Goal: Task Accomplishment & Management: Complete application form

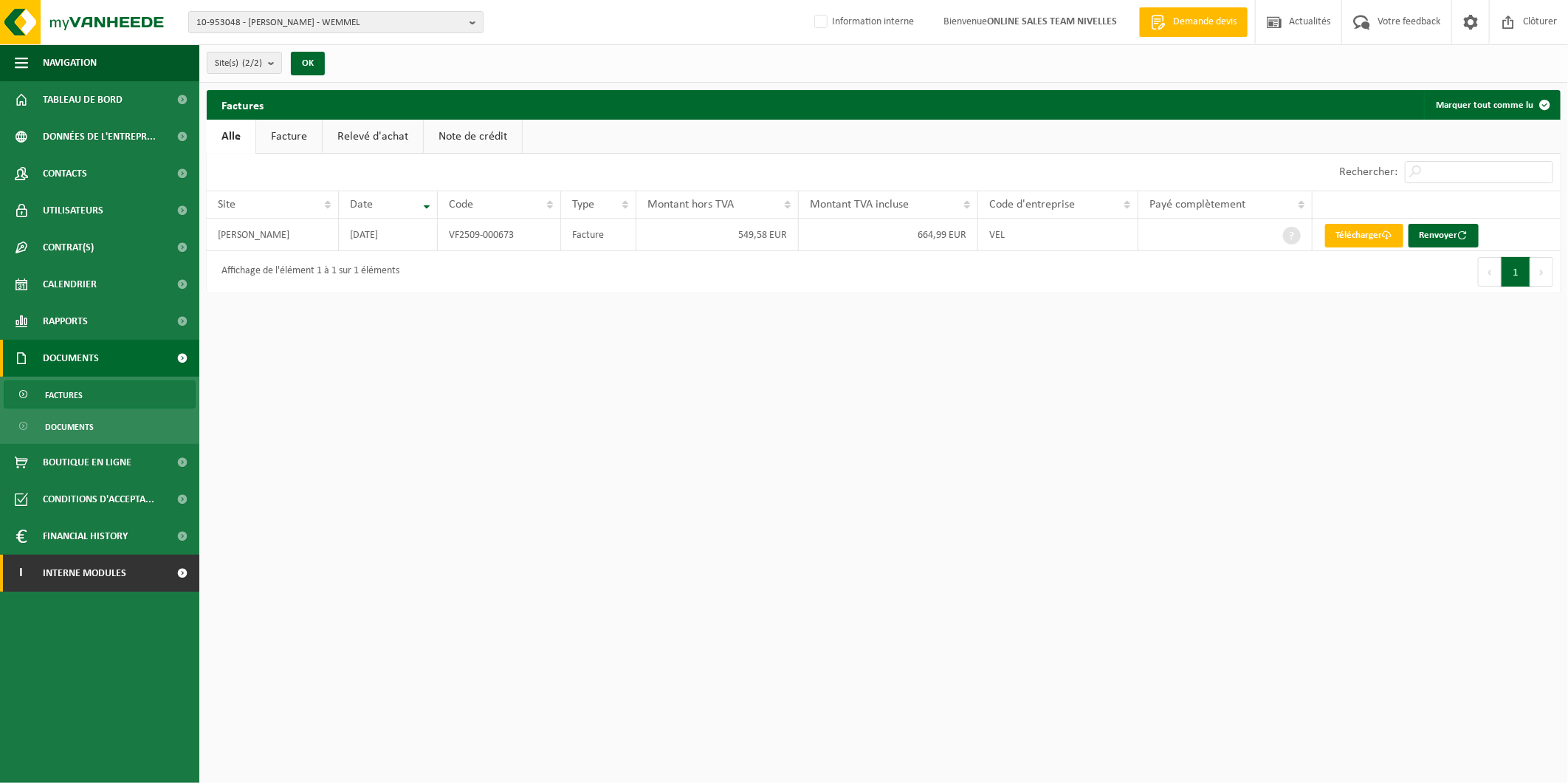
click at [115, 583] on span "Interne modules" at bounding box center [84, 573] width 83 height 37
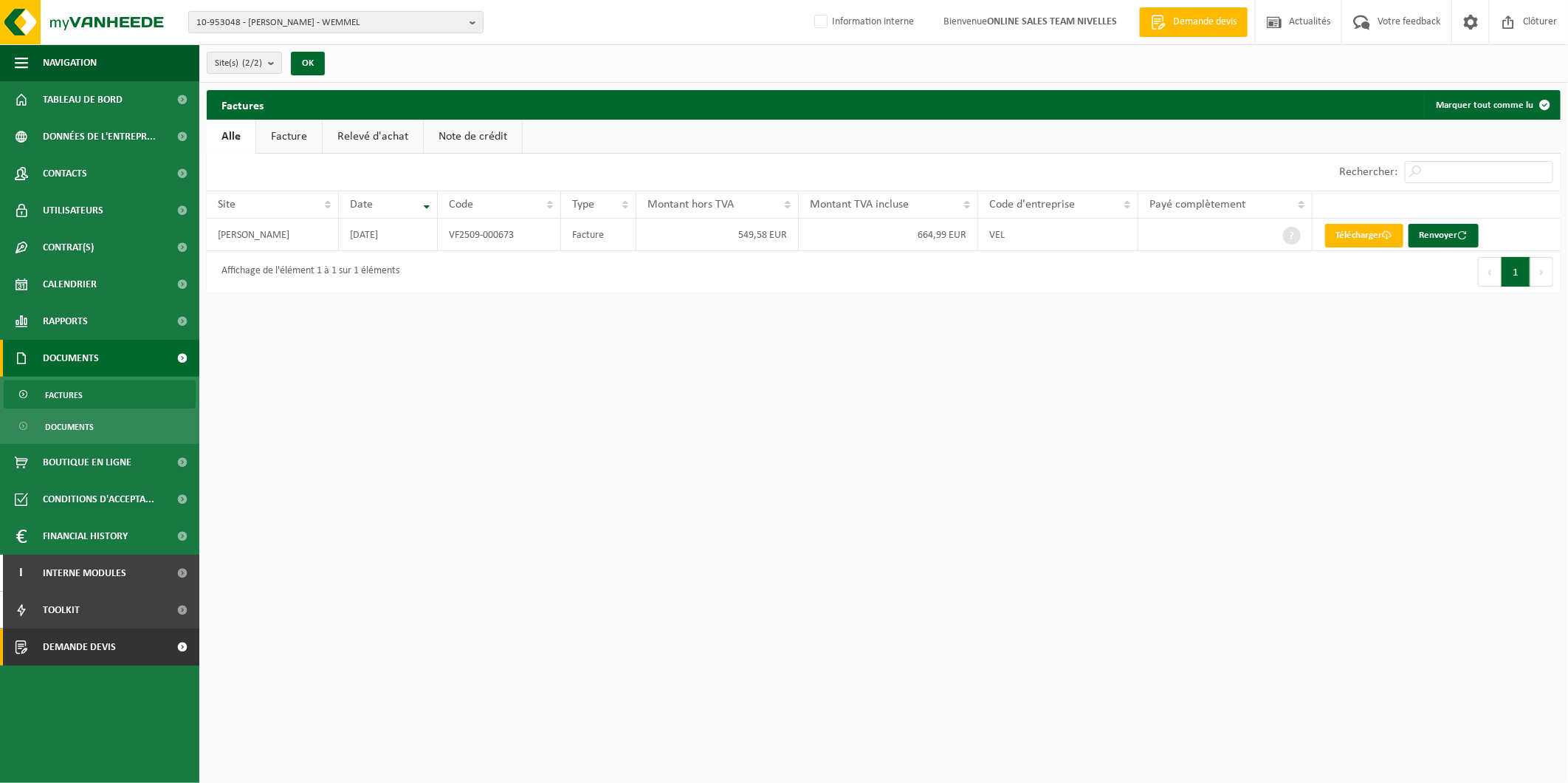
click at [138, 637] on link "Demande devis" at bounding box center [99, 646] width 200 height 37
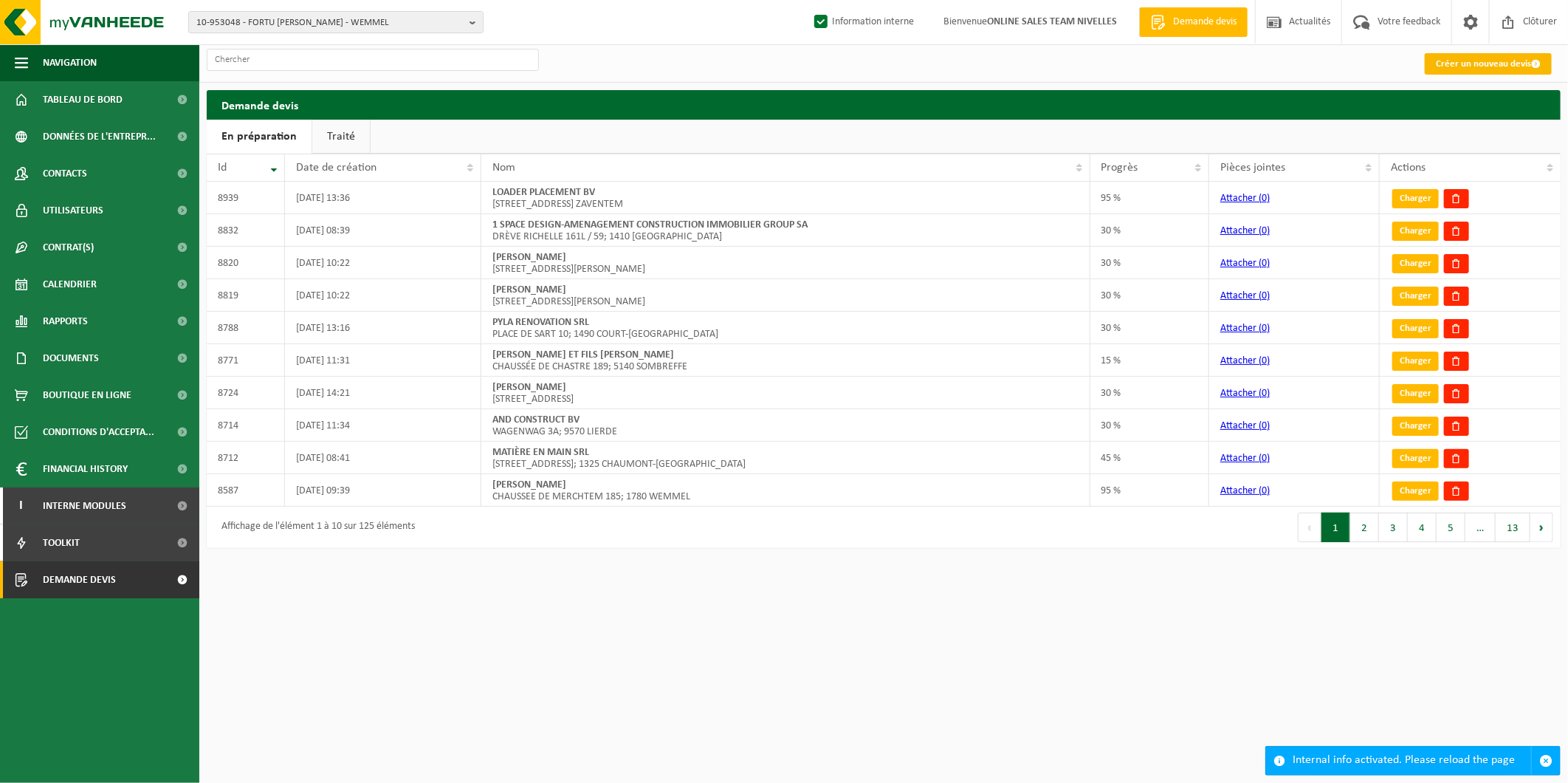
click at [1485, 62] on link "Créer un nouveau devis" at bounding box center [1488, 64] width 127 height 21
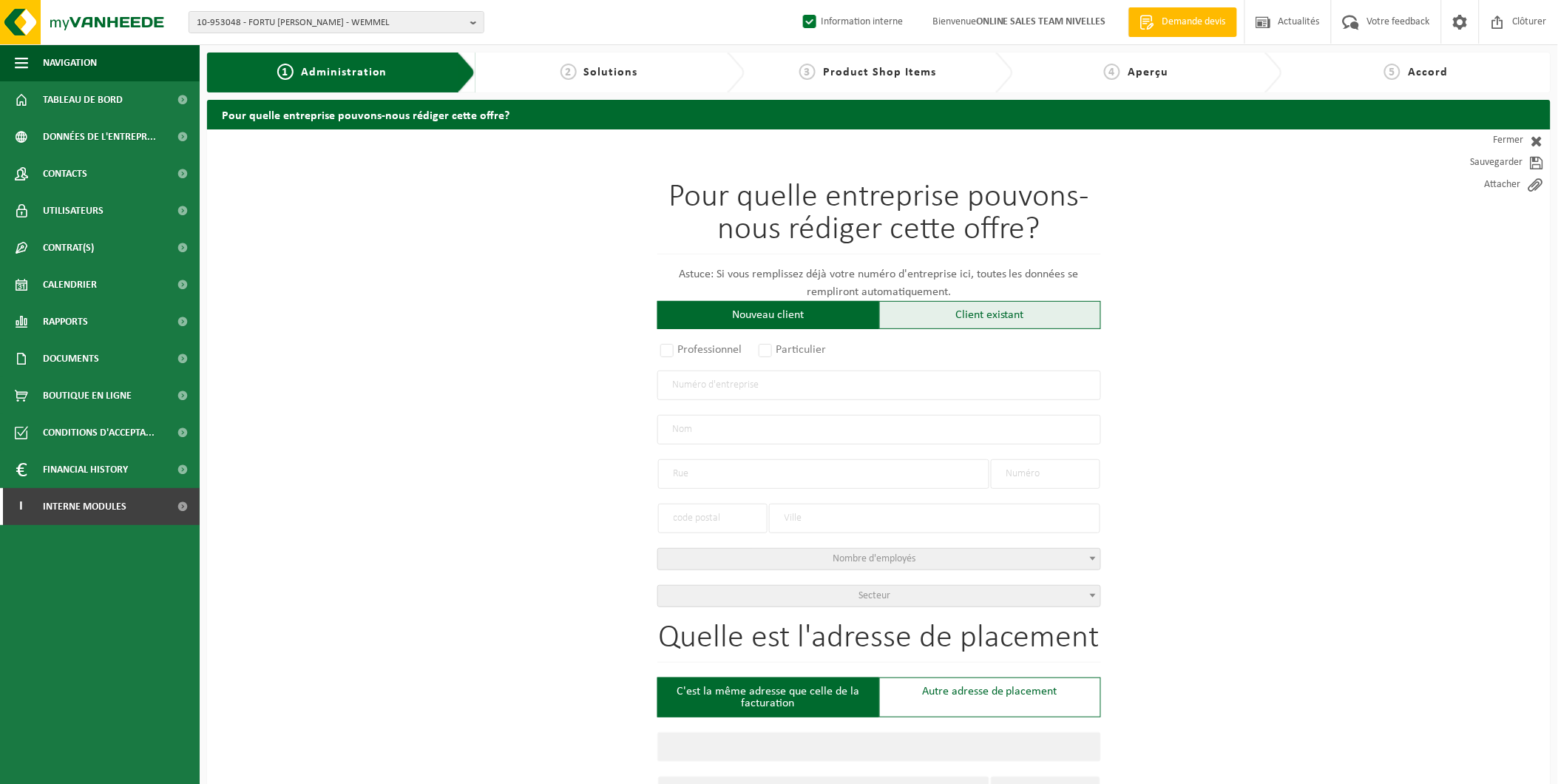
click at [934, 324] on div "Client existant" at bounding box center [990, 315] width 222 height 28
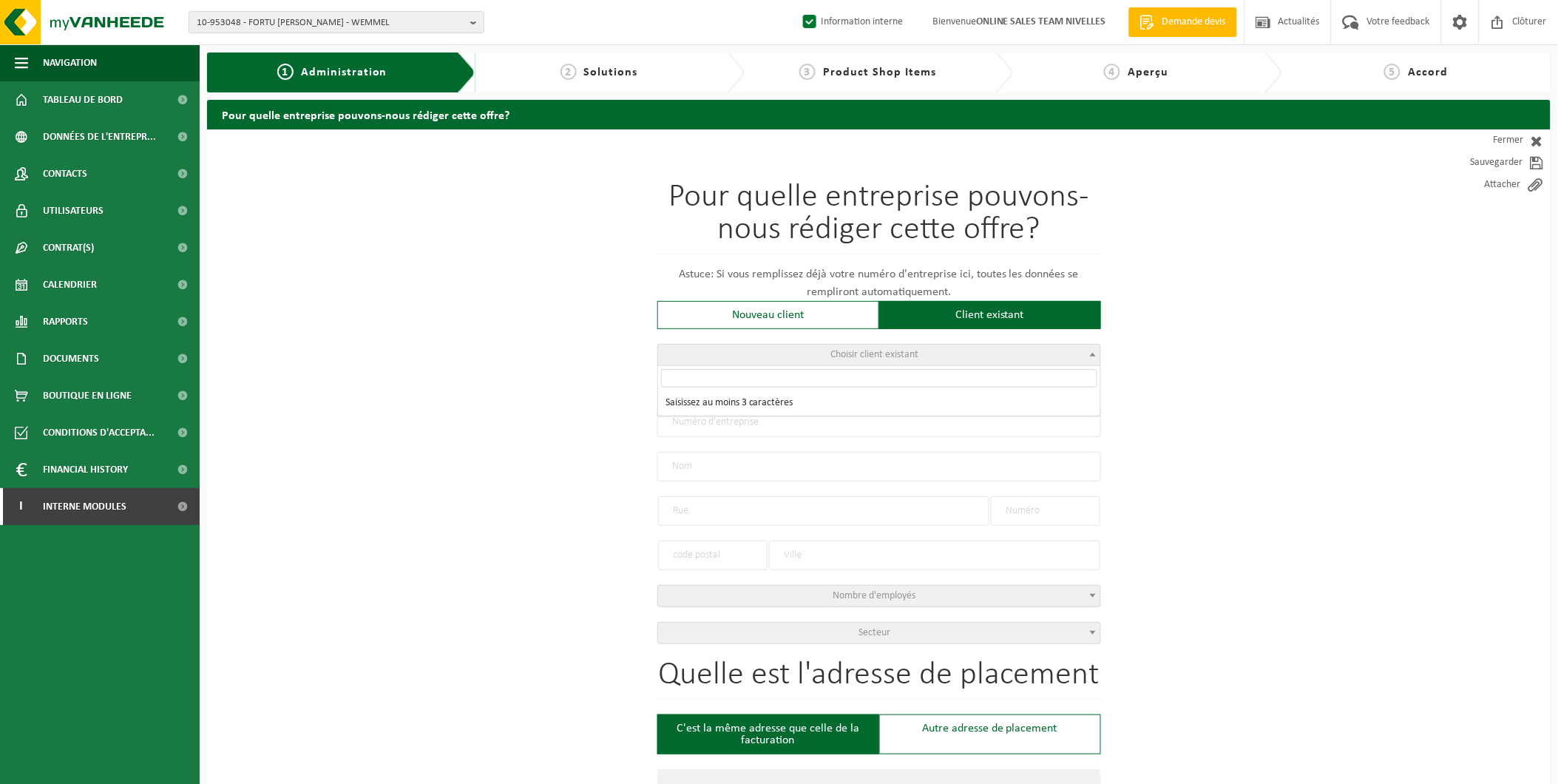
click at [858, 363] on span "Choisir client existant" at bounding box center [879, 355] width 442 height 21
click at [838, 380] on input "search" at bounding box center [879, 378] width 436 height 18
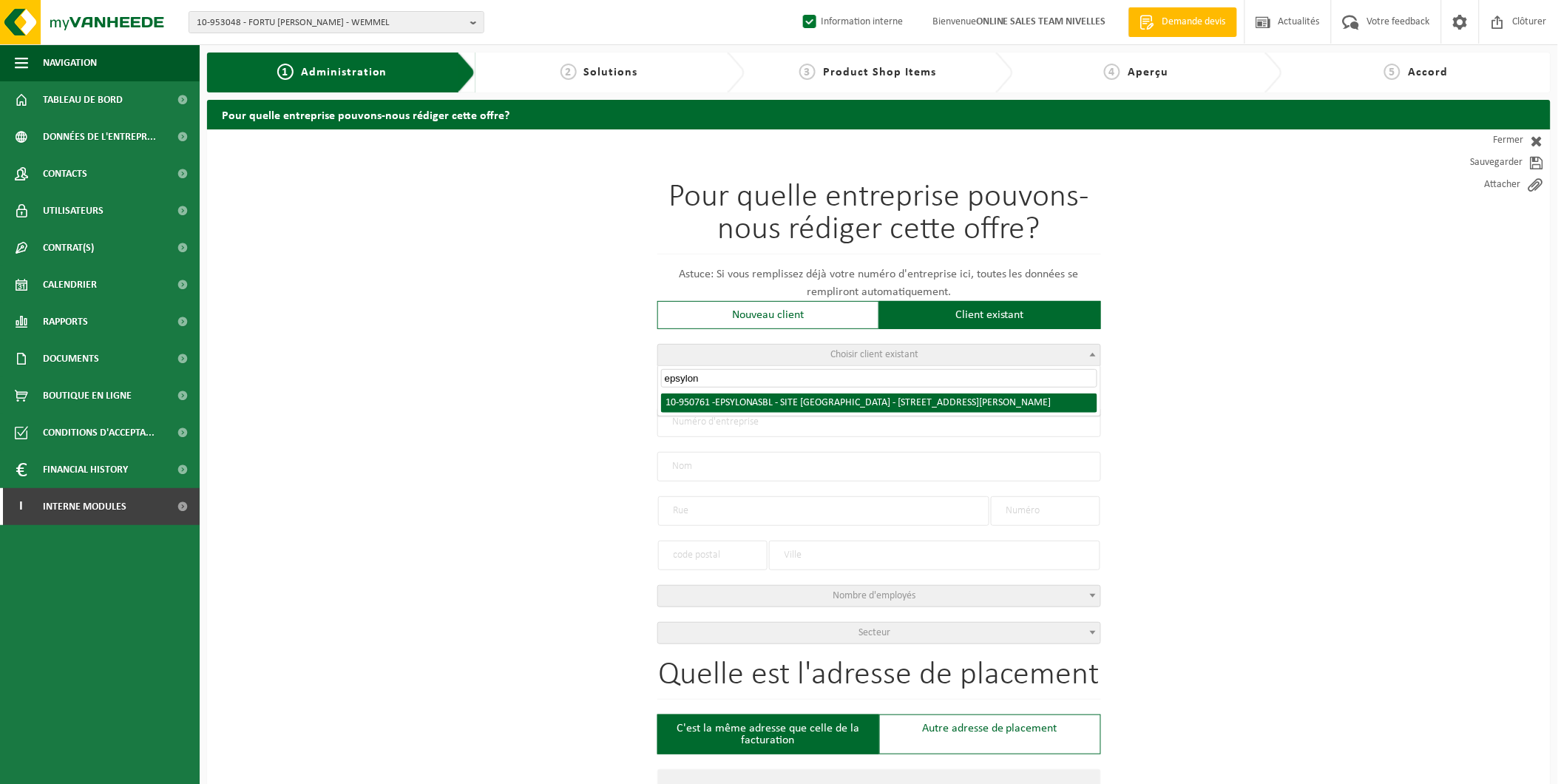
type input "epsylon"
radio input "true"
type input "0553.749.343"
type input "EPSYLON ASBL - SITE FOND'ROY"
type input "AVENUE WINSTON CHURCHILL"
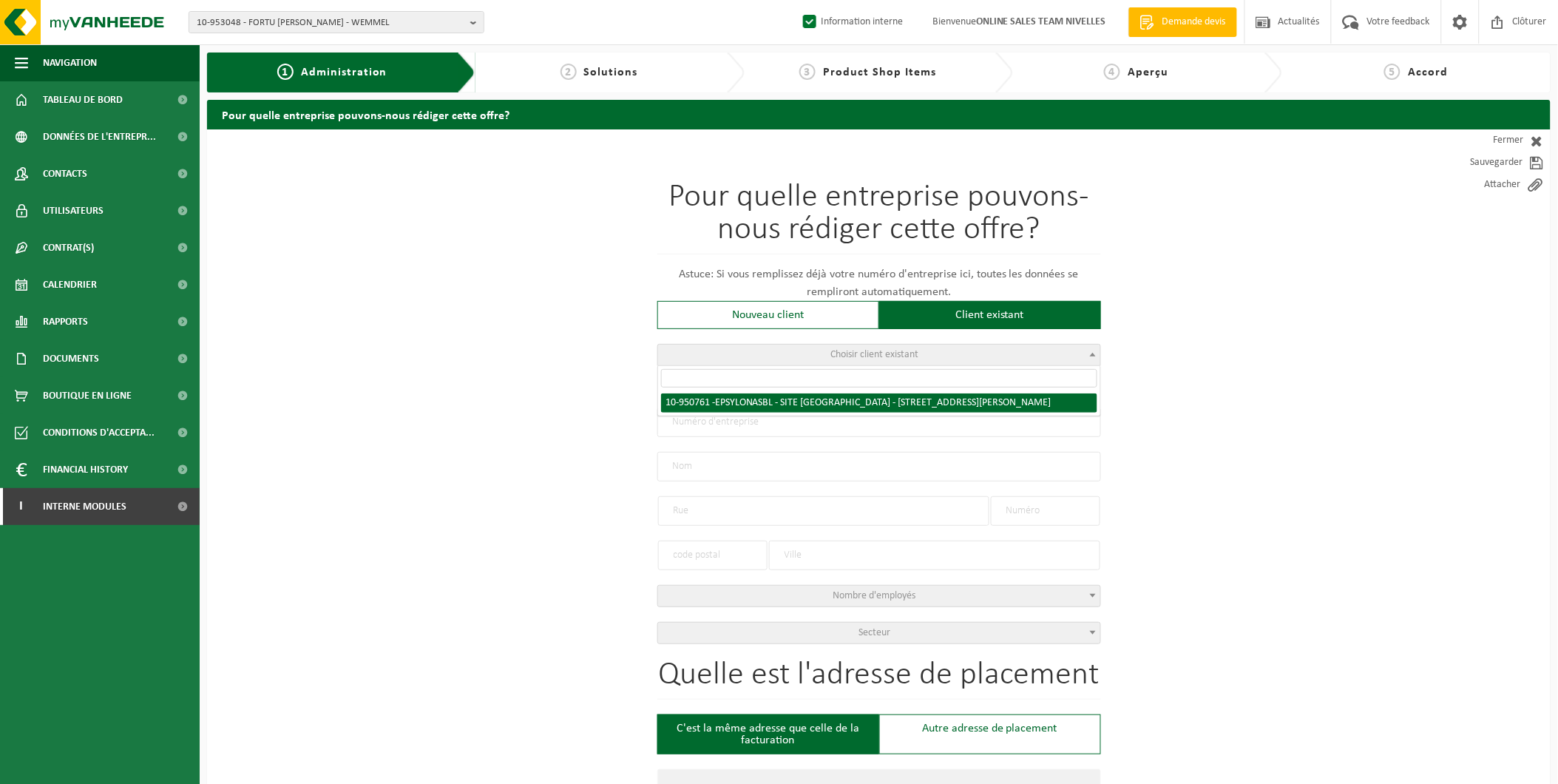
type input "149"
type input "1180"
type input "UKKEL"
select select "11"
type input "EPSYLON ASBL - SITE FOND'ROY"
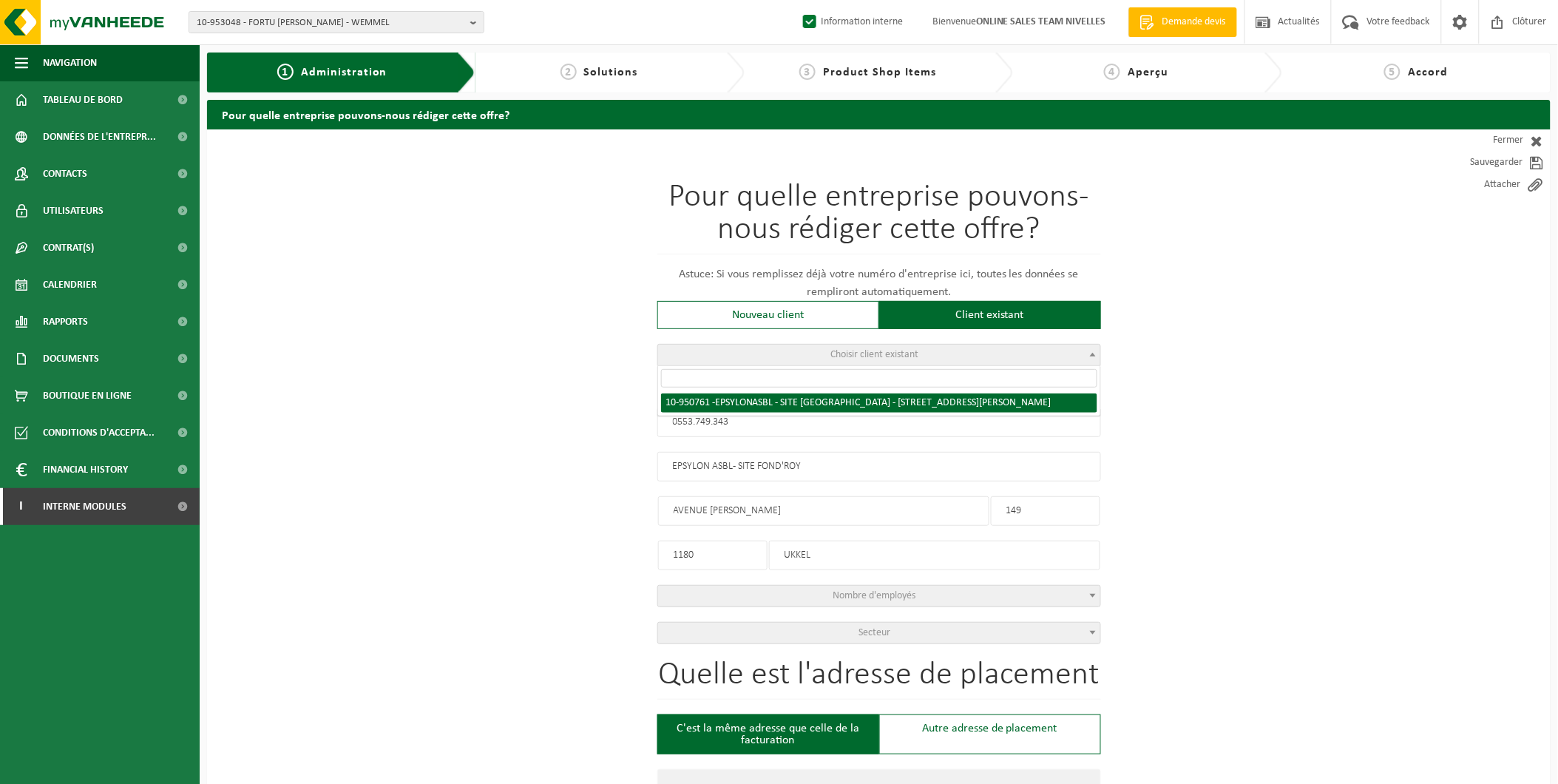
type input "AVENUE WINSTON CHURCHILL"
type input "149"
type input "1180"
type input "UKKEL"
select select "145569"
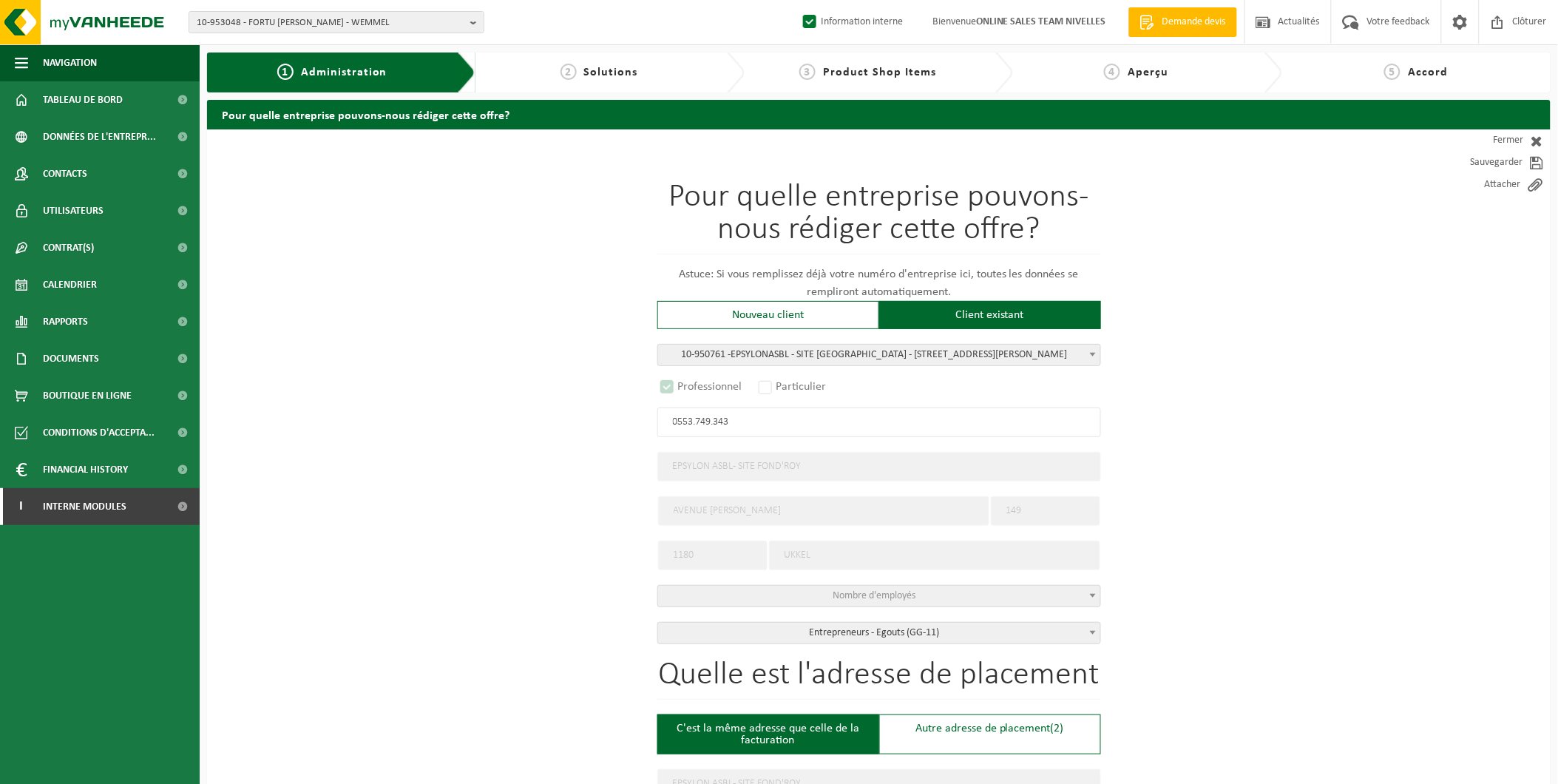
select select "A"
select select
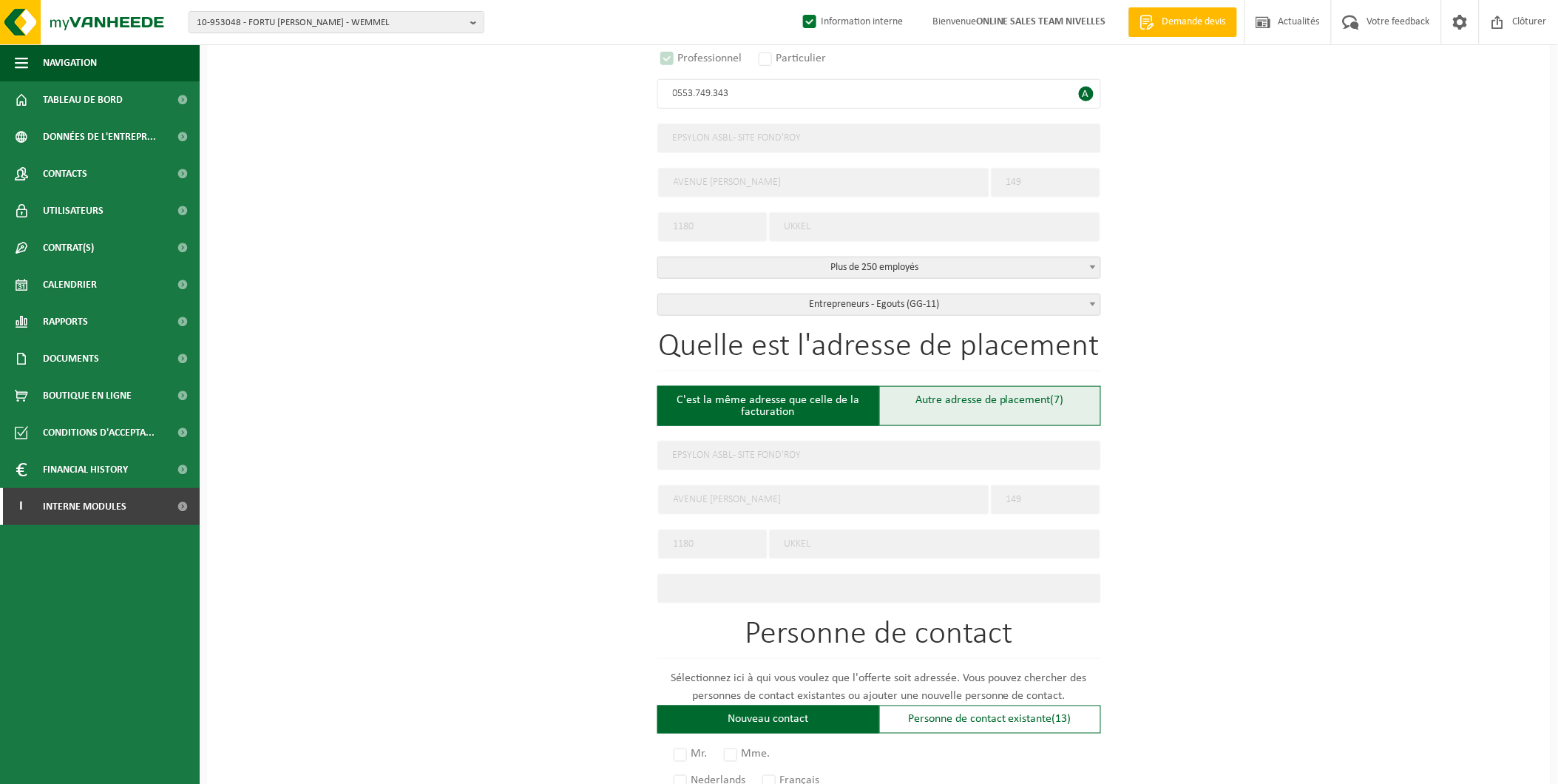
click at [957, 412] on div "Autre adresse de placement (7)" at bounding box center [990, 406] width 222 height 40
type input "Chantier -"
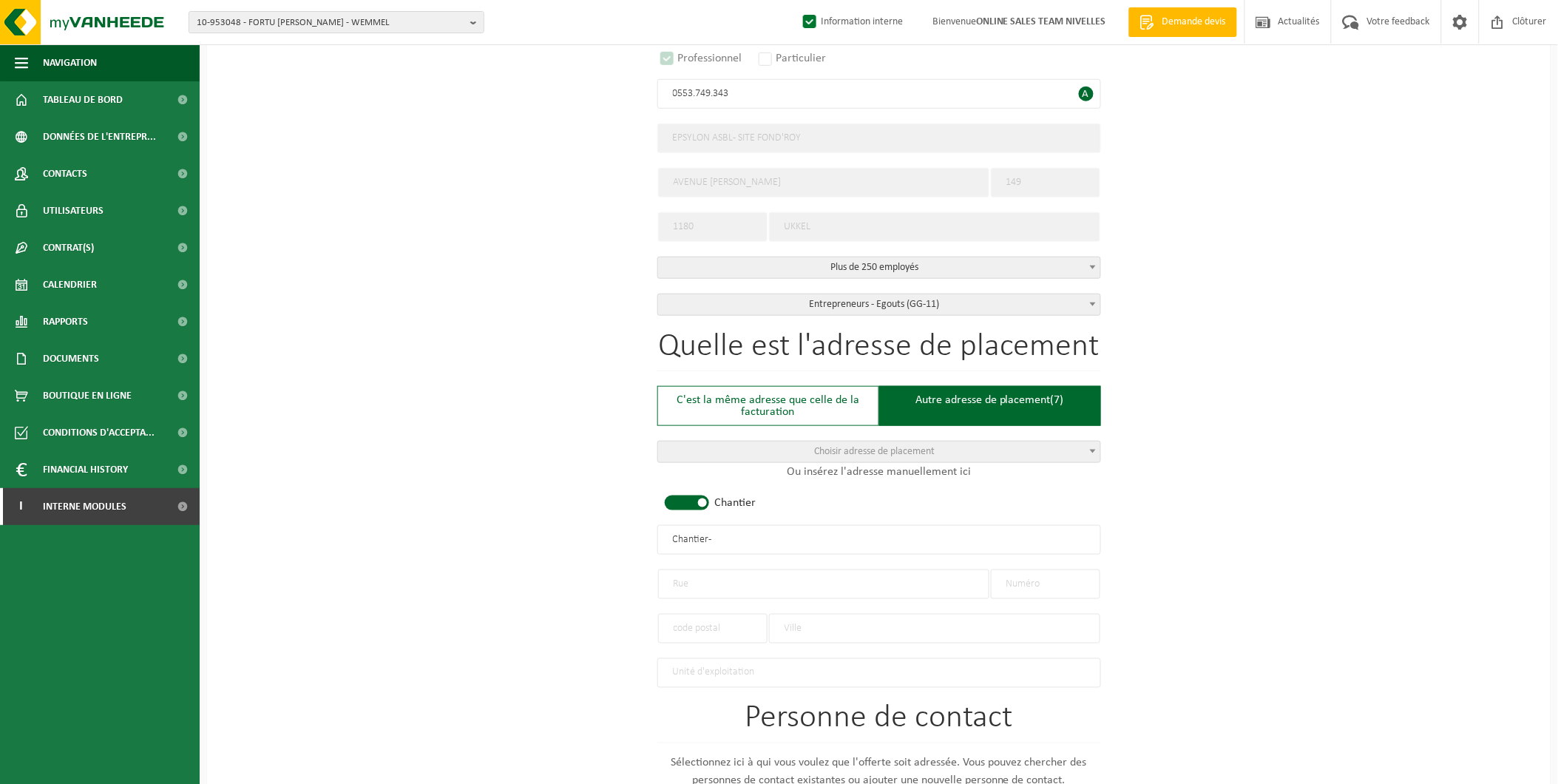
drag, startPoint x: 731, startPoint y: 533, endPoint x: 534, endPoint y: 525, distance: 197.2
click at [534, 525] on div "Pour quelle entreprise pouvons-nous rédiger cette offre? Astuce: Si vous rempli…" at bounding box center [878, 536] width 1344 height 1471
type input "CLINIQUE FOND'[PERSON_NAME] - EPSYLON"
click at [696, 578] on input "text" at bounding box center [823, 583] width 331 height 30
type input "Avenue Jacques Pastur"
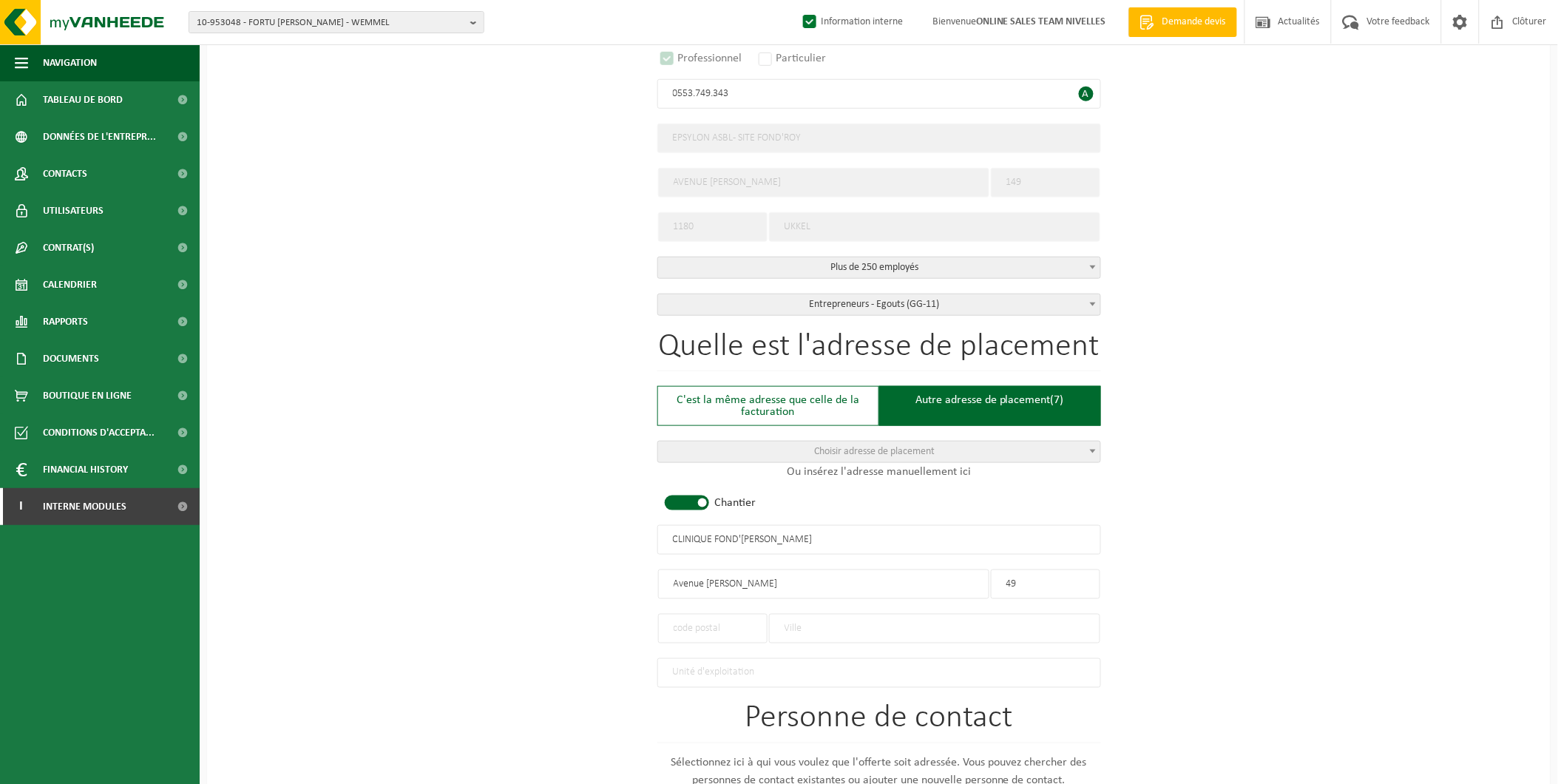
type input "49"
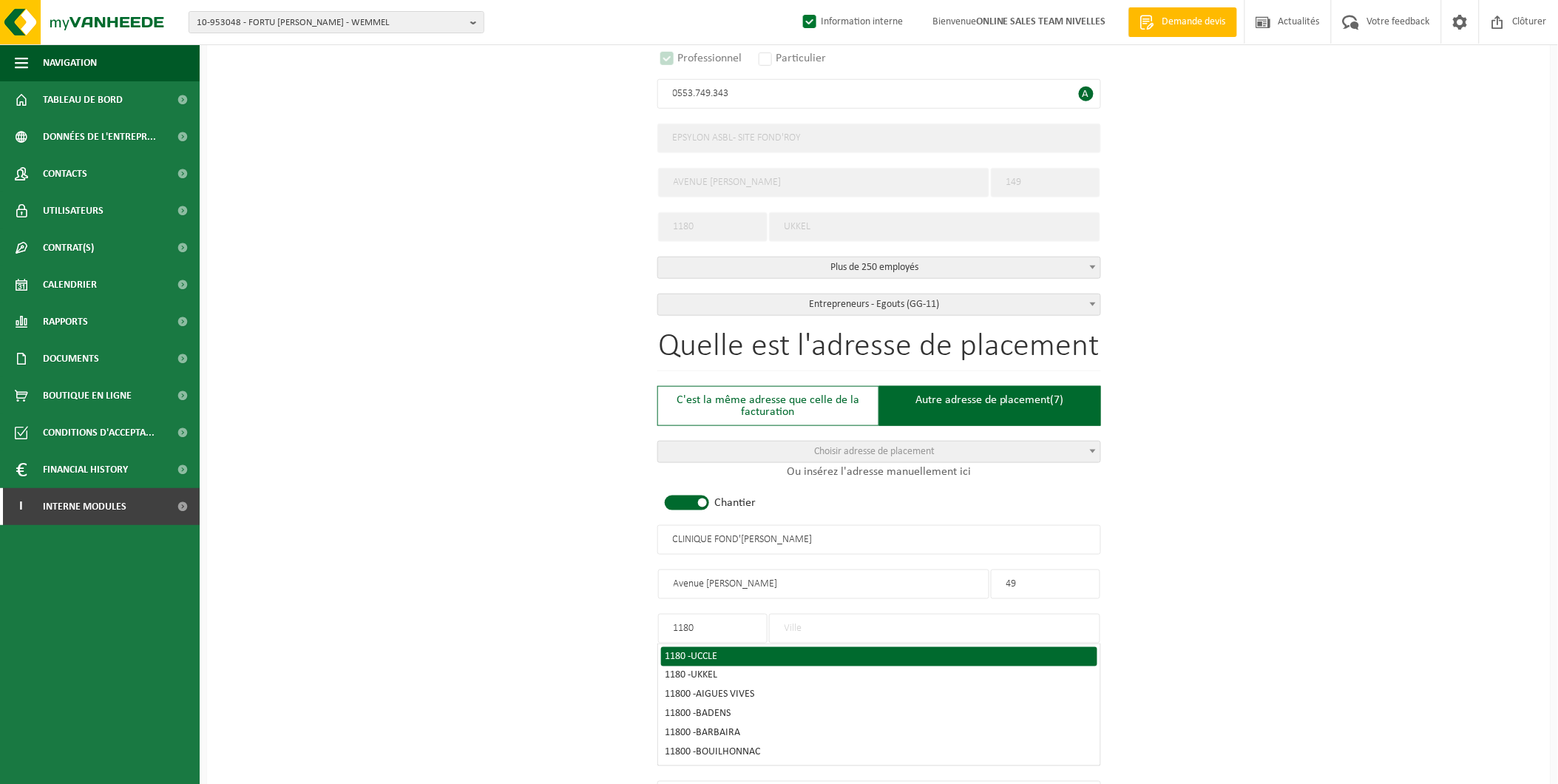
type input "1180"
click at [715, 654] on span "UCCLE" at bounding box center [705, 656] width 27 height 11
type input "UCCLE"
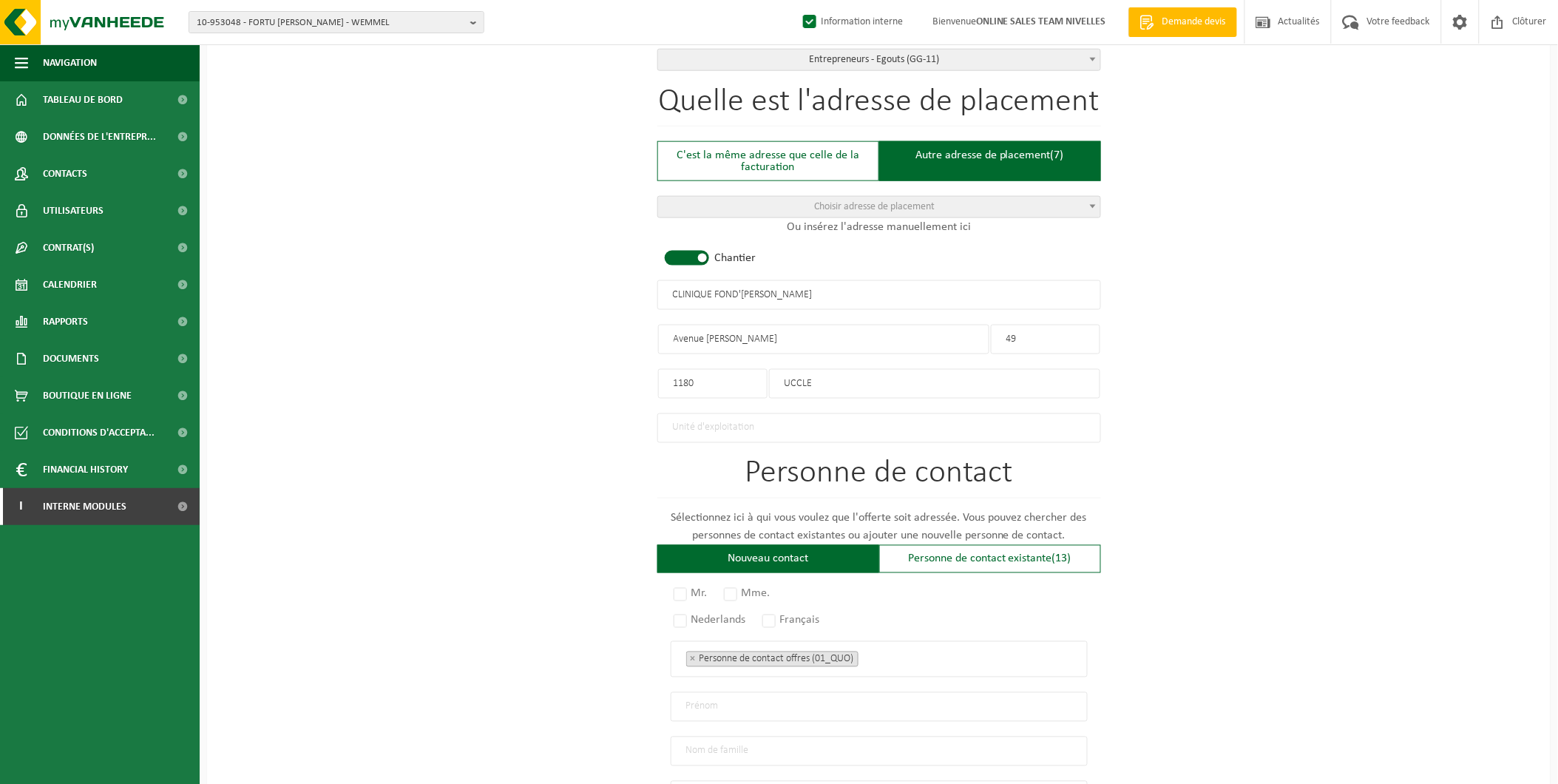
scroll to position [575, 0]
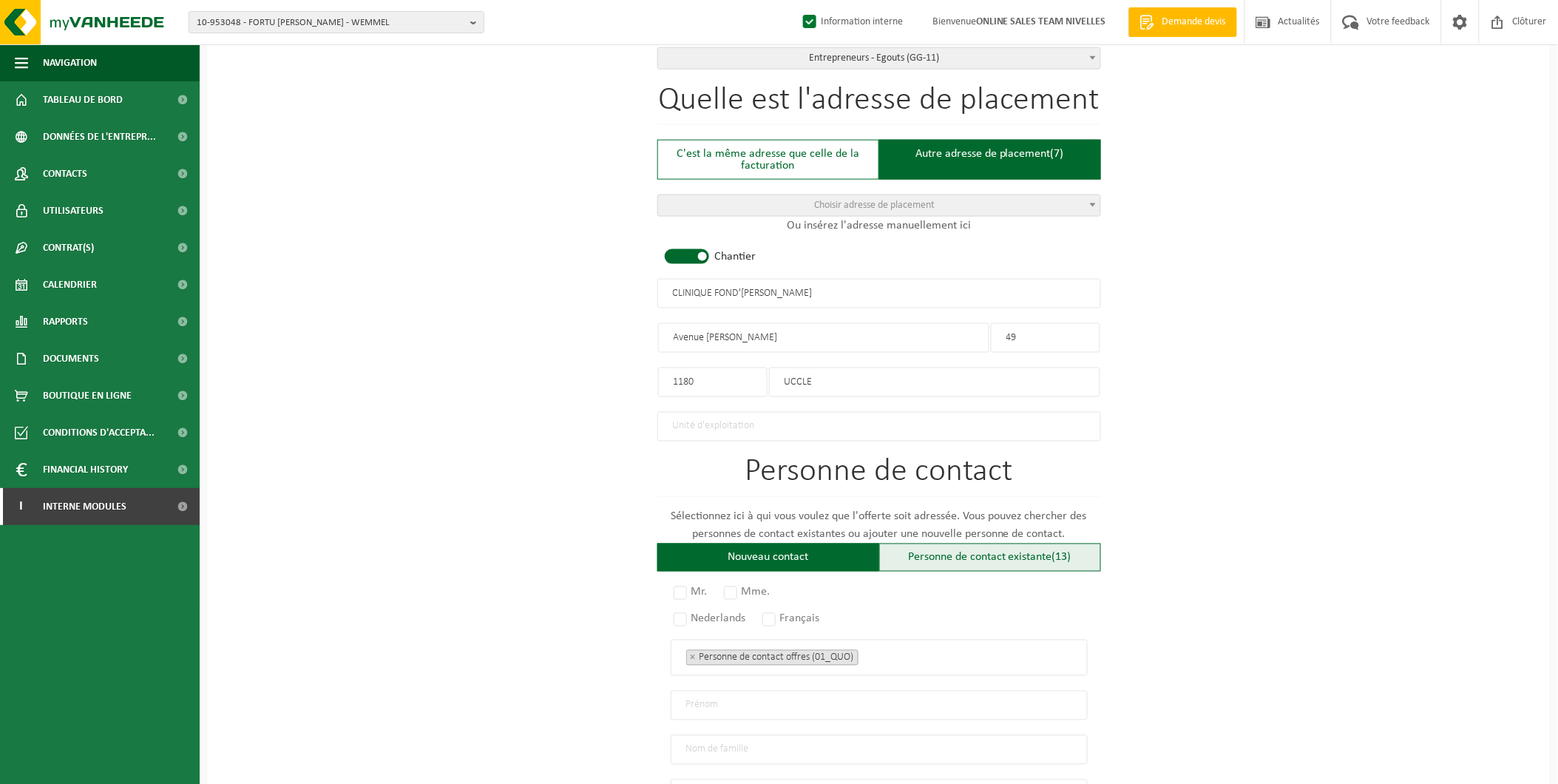
click at [986, 555] on div "Personne de contact existante (13)" at bounding box center [990, 556] width 222 height 28
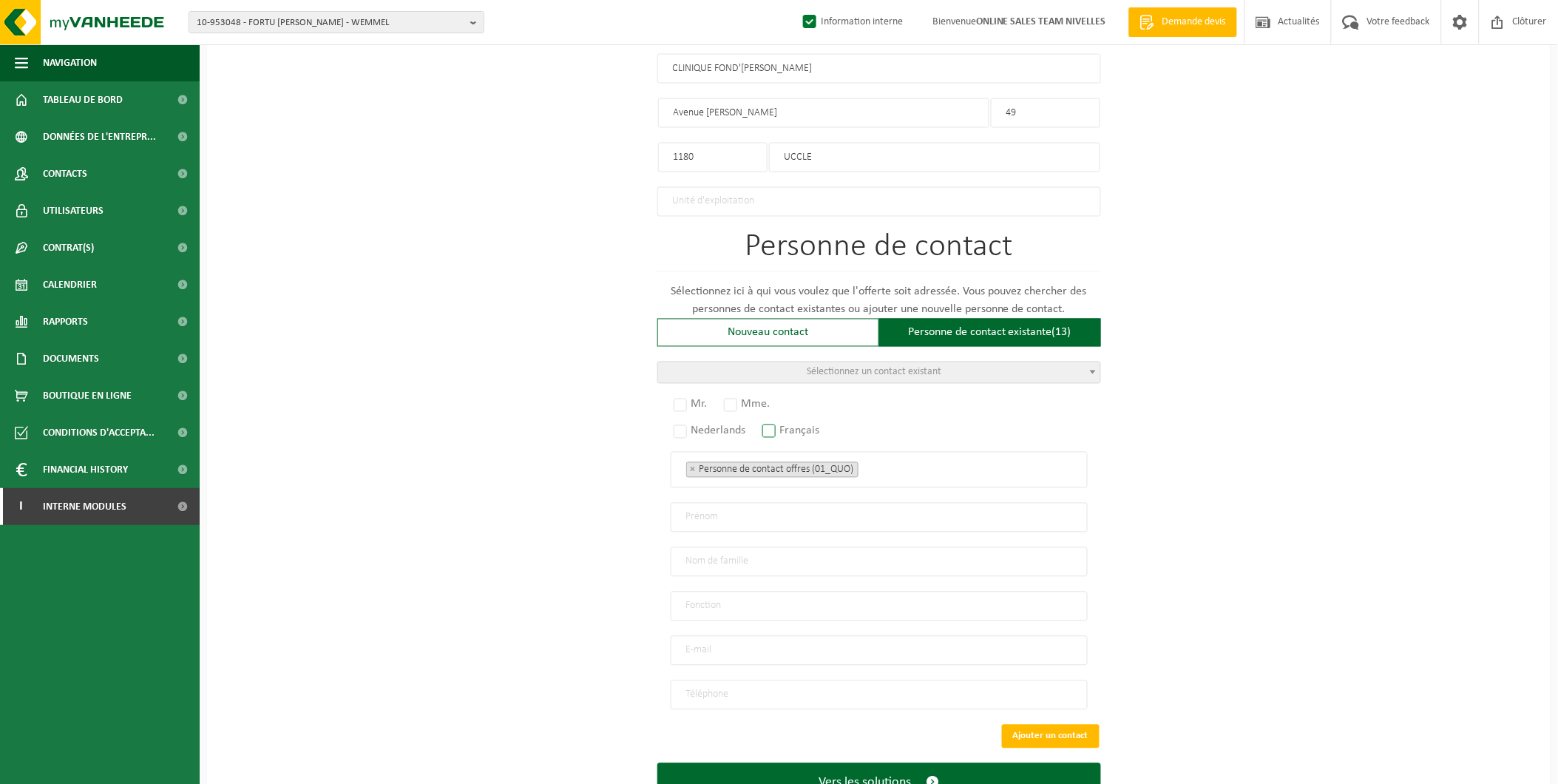
scroll to position [821, 0]
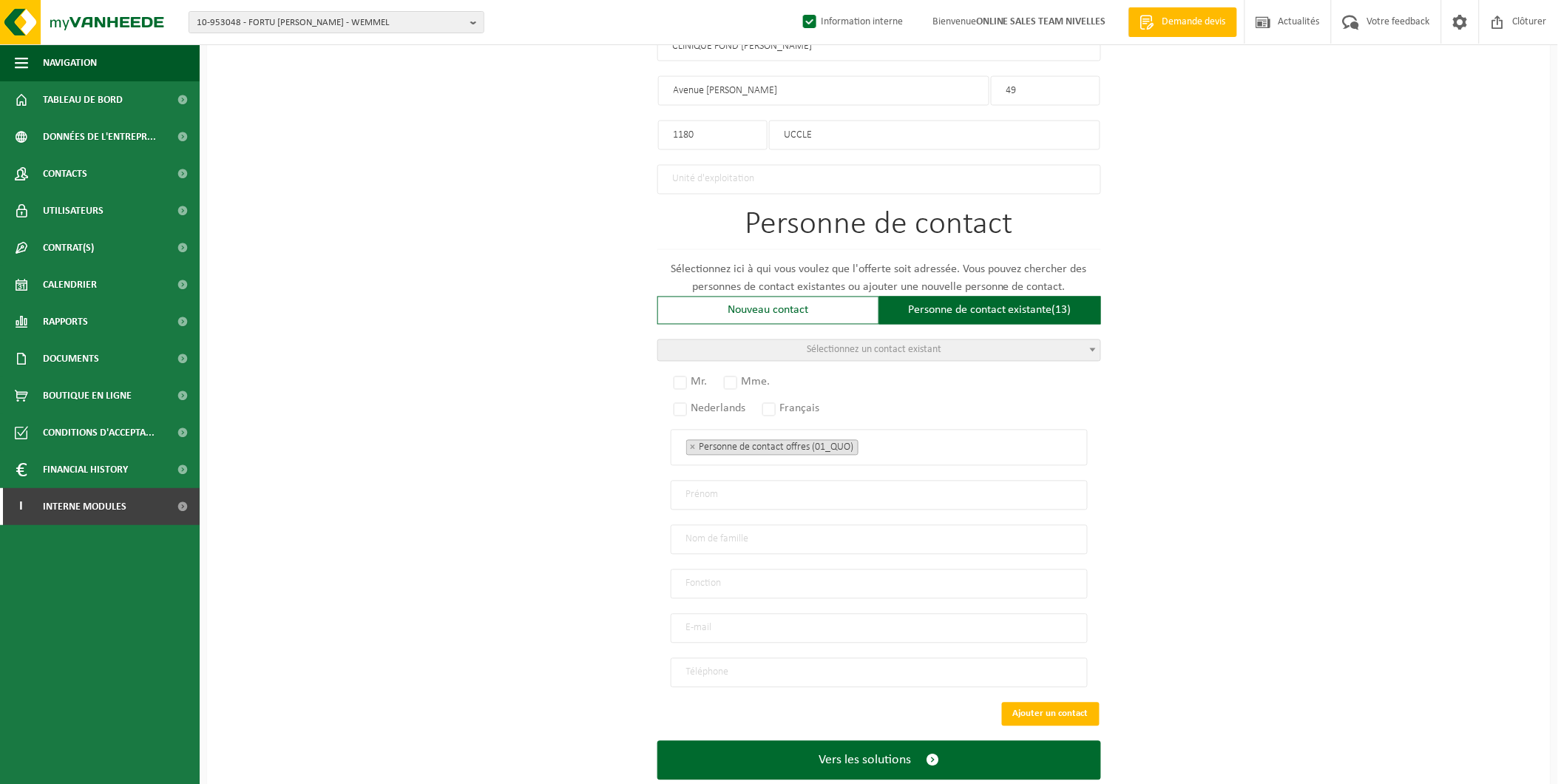
click at [786, 340] on span "Sélectionnez un contact existant" at bounding box center [879, 351] width 442 height 21
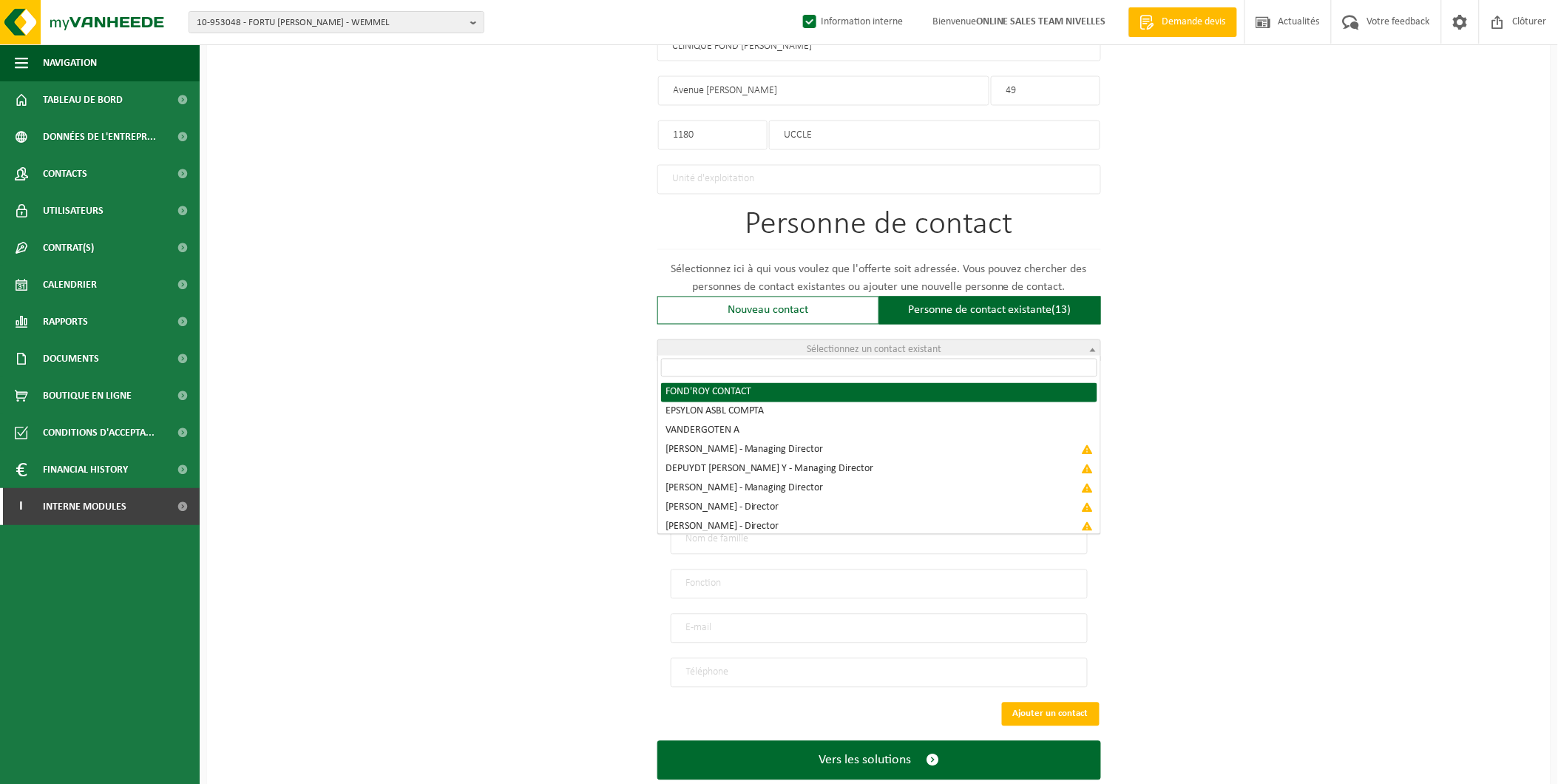
radio input "true"
select select "{"code":"10-950762","firstname":"CONTACT","surname":"FOND'ROY","gender":"Unknow…"
type input "CONTACT"
type input "FOND'ROY"
type input "a.lagarde@epsylon.be"
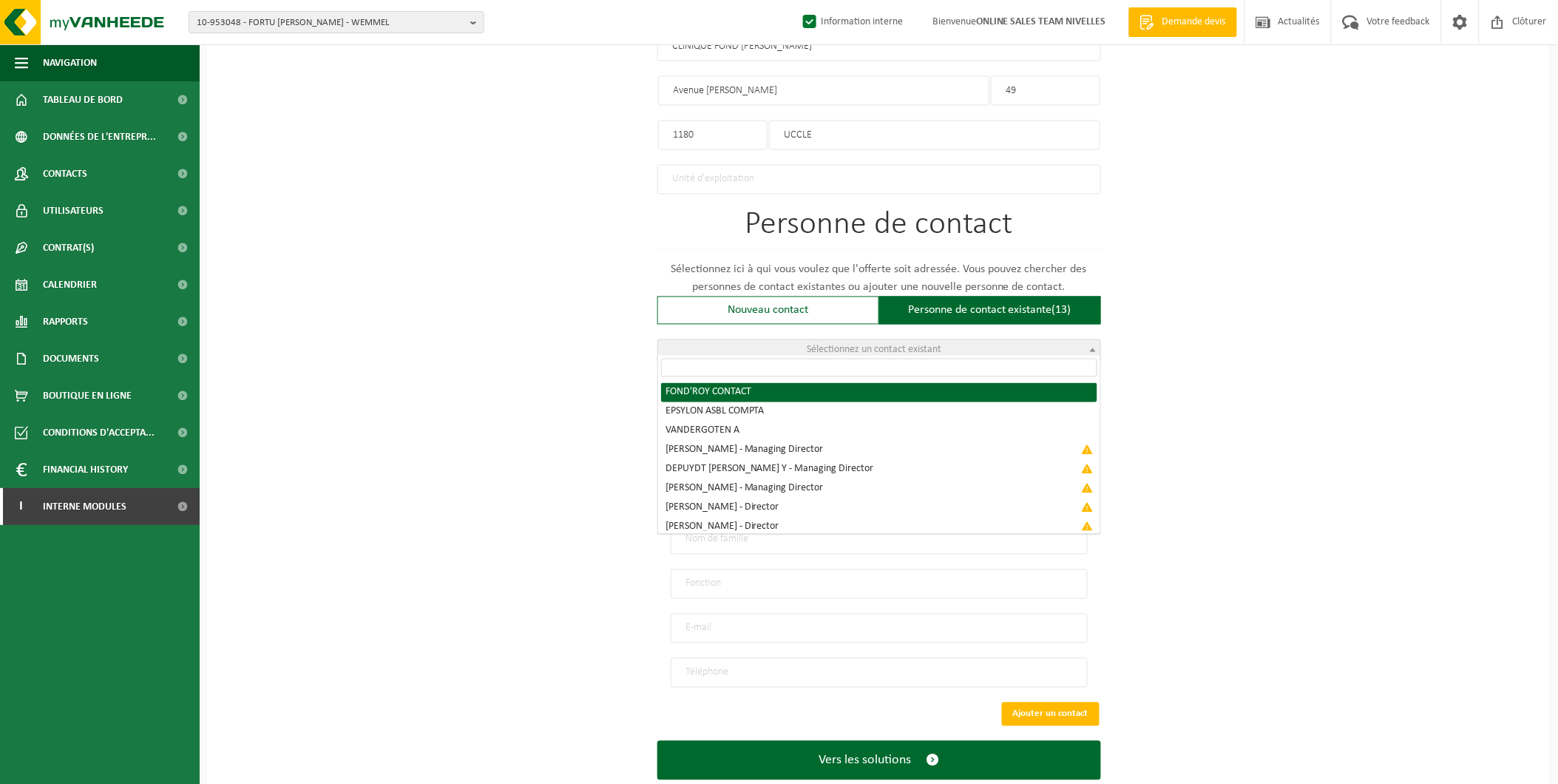
type input "0492159902"
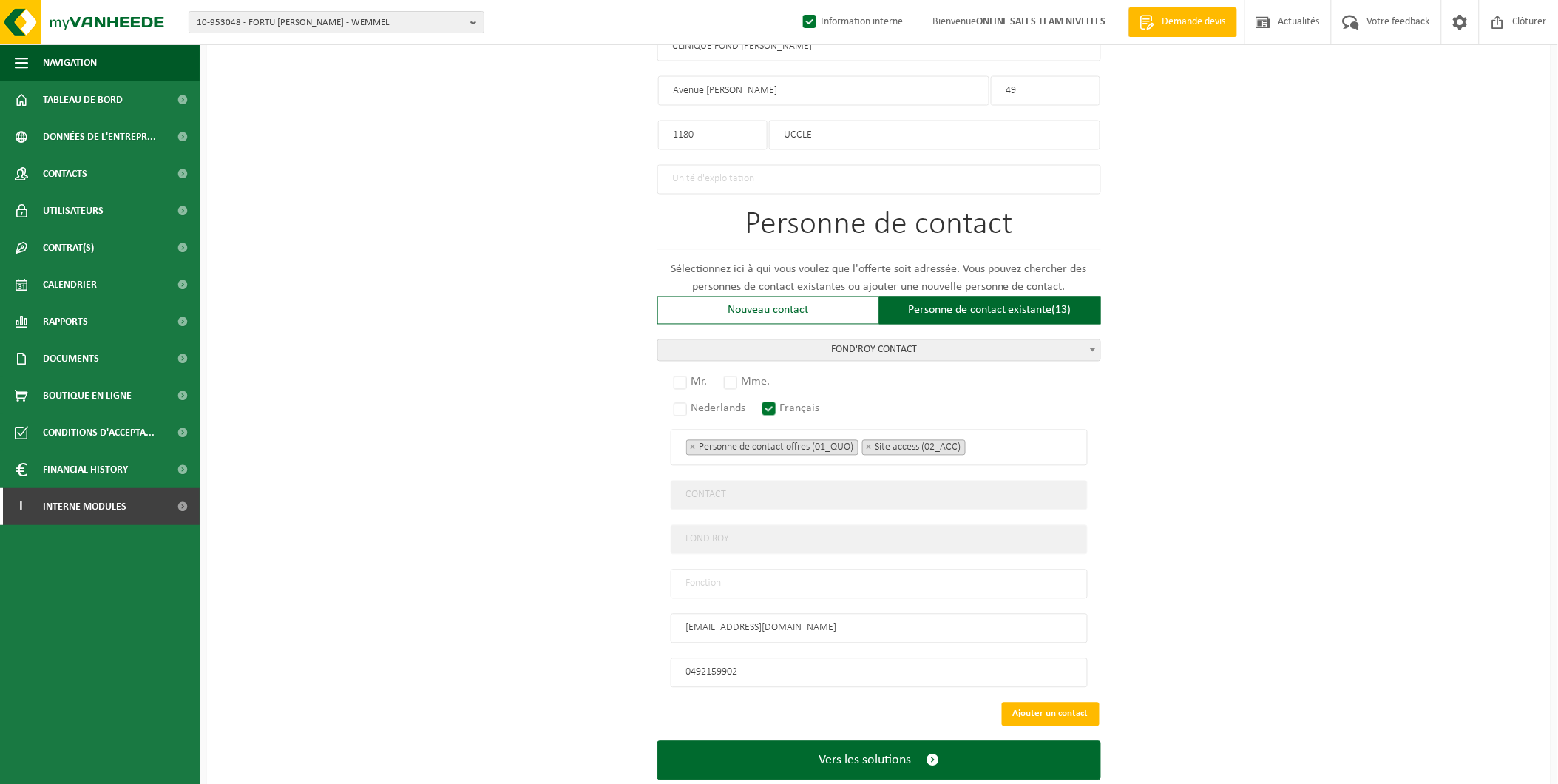
click at [911, 343] on span "FOND'ROY CONTACT" at bounding box center [879, 351] width 442 height 21
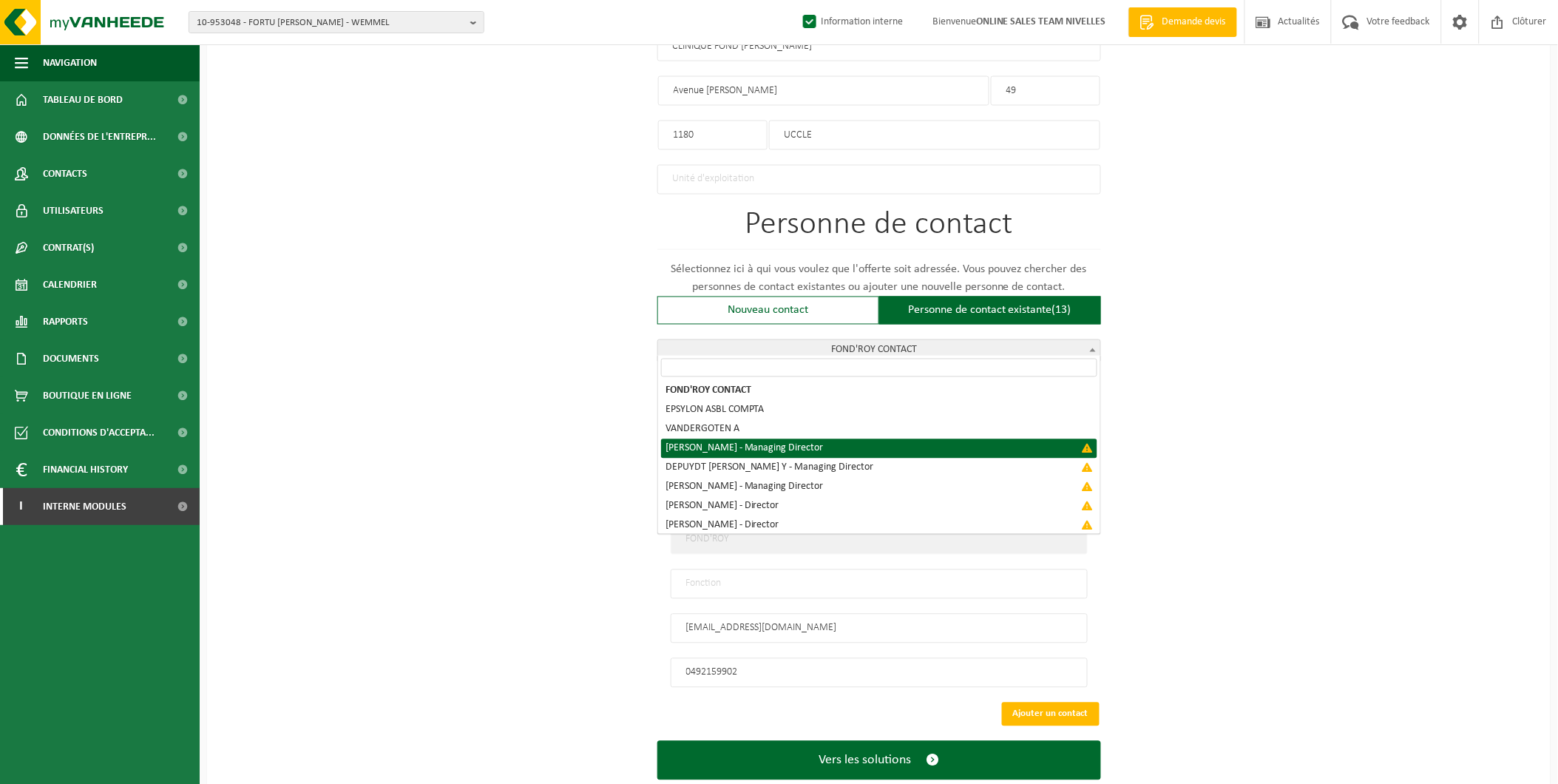
scroll to position [0, 0]
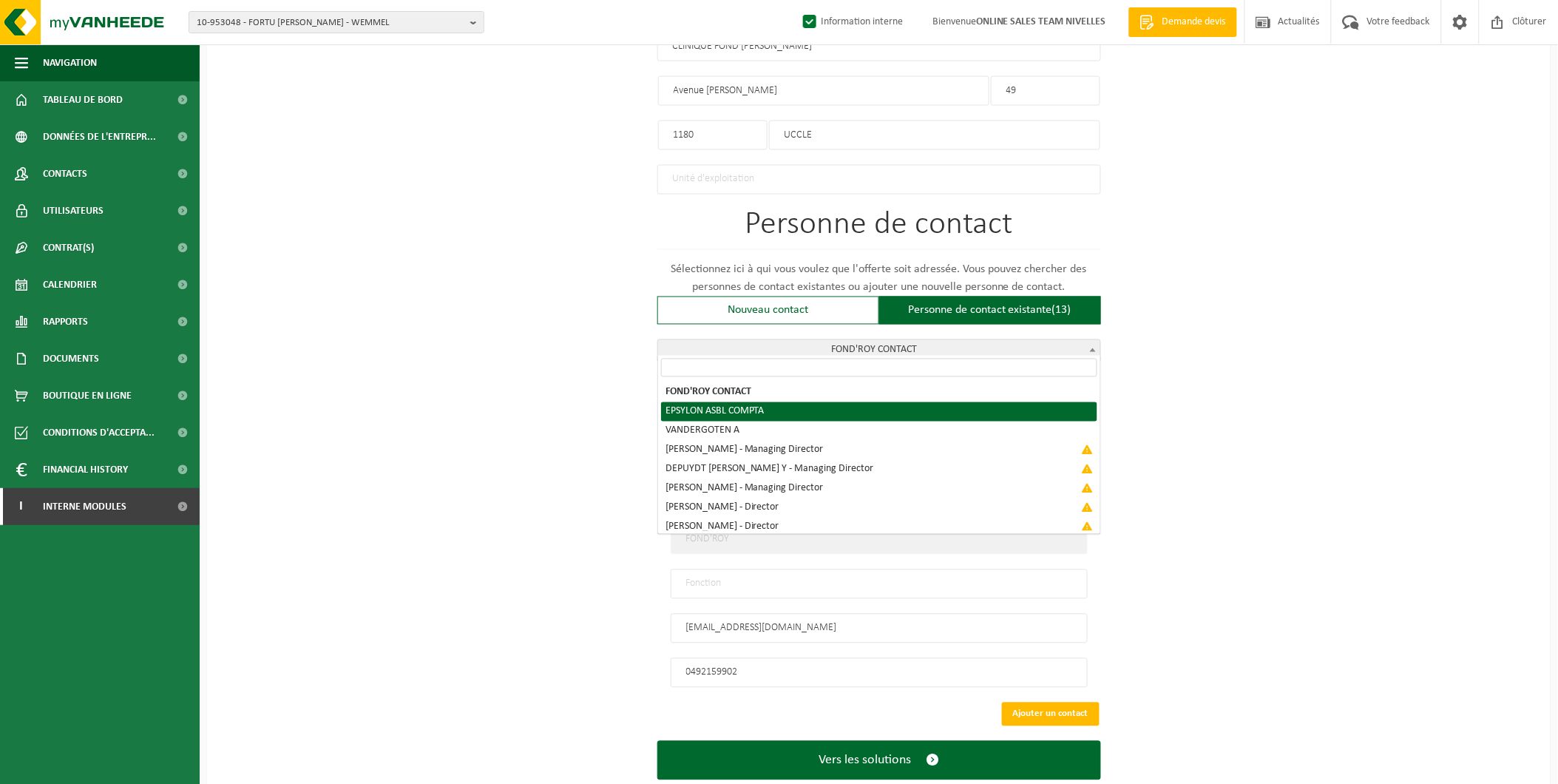
select select "{"code":"10-956063","firstname":"COMPTA","surname":"EPSYLON ASBL","gender":"Unk…"
select select "01_DIG"
type input "COMPTA"
type input "EPSYLON ASBL"
type input "factures.laramee@epsylon.be"
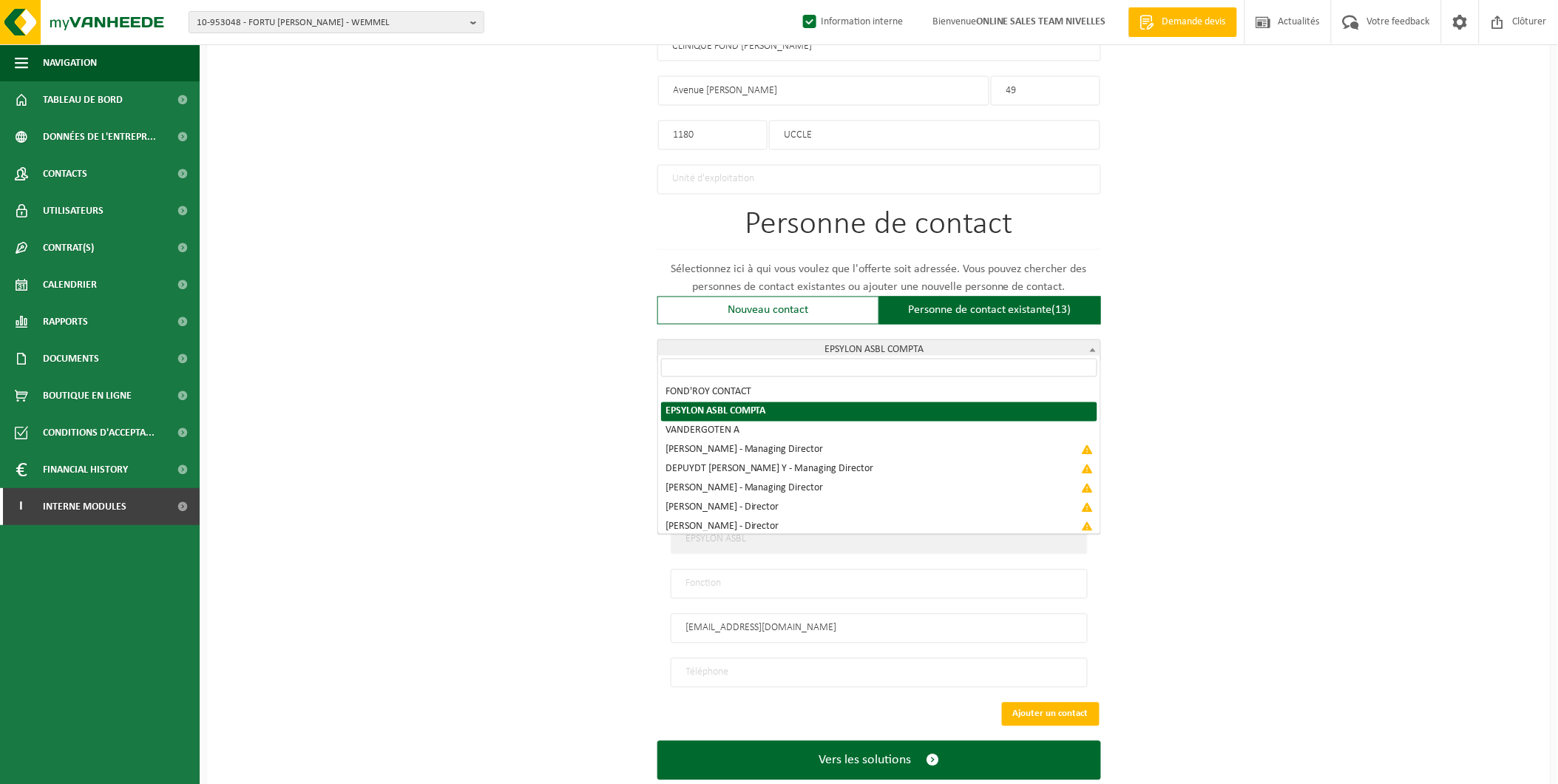
click at [787, 344] on span "EPSYLON ASBL COMPTA" at bounding box center [879, 351] width 442 height 21
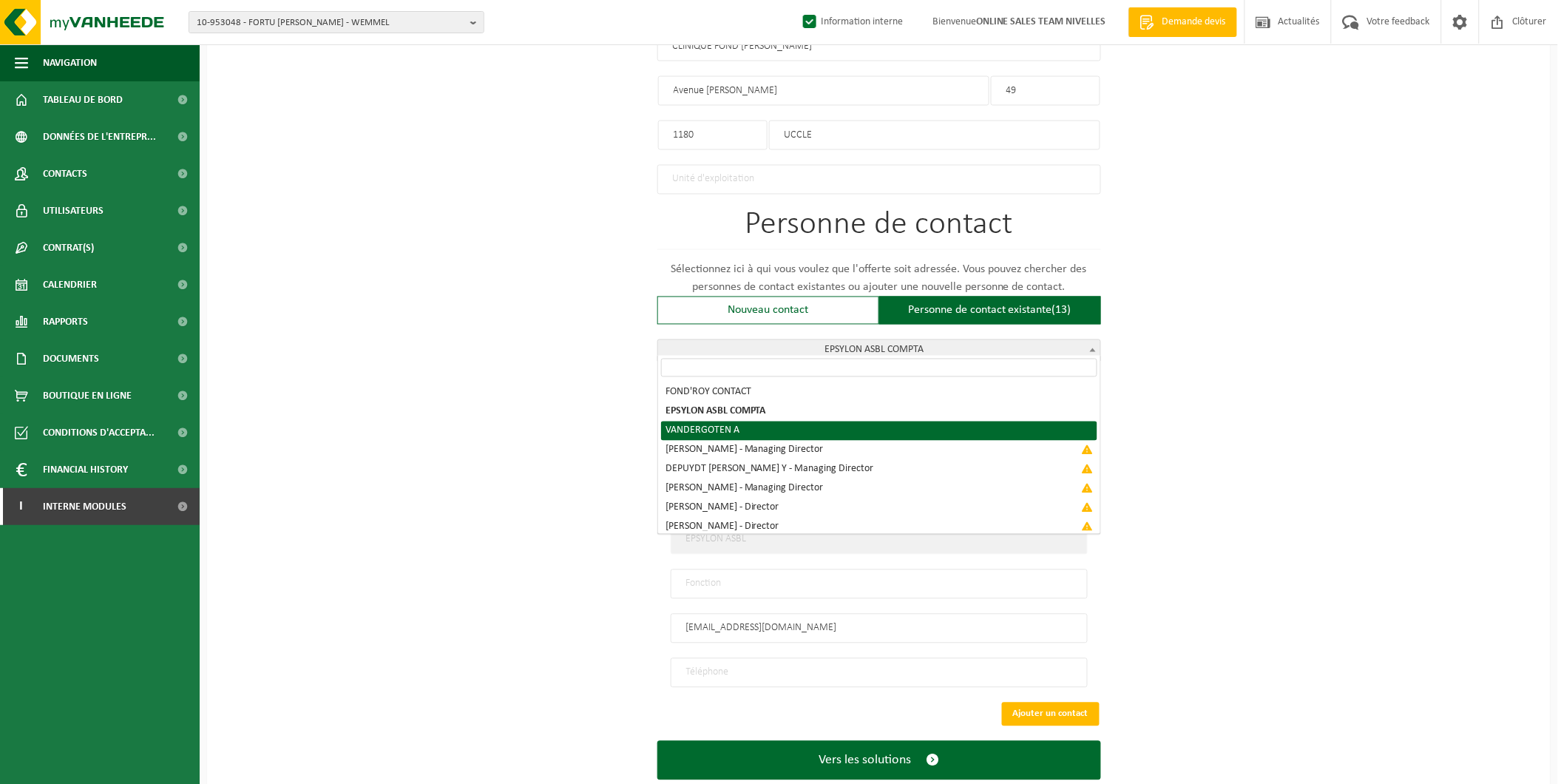
select select "{"code":"10-956066","firstname":"A","surname":"VANDERGOTEN","gender":"Unknown",…"
type input "A"
type input "VANDERGOTEN"
type input "a.vandergoten@epsylon.be"
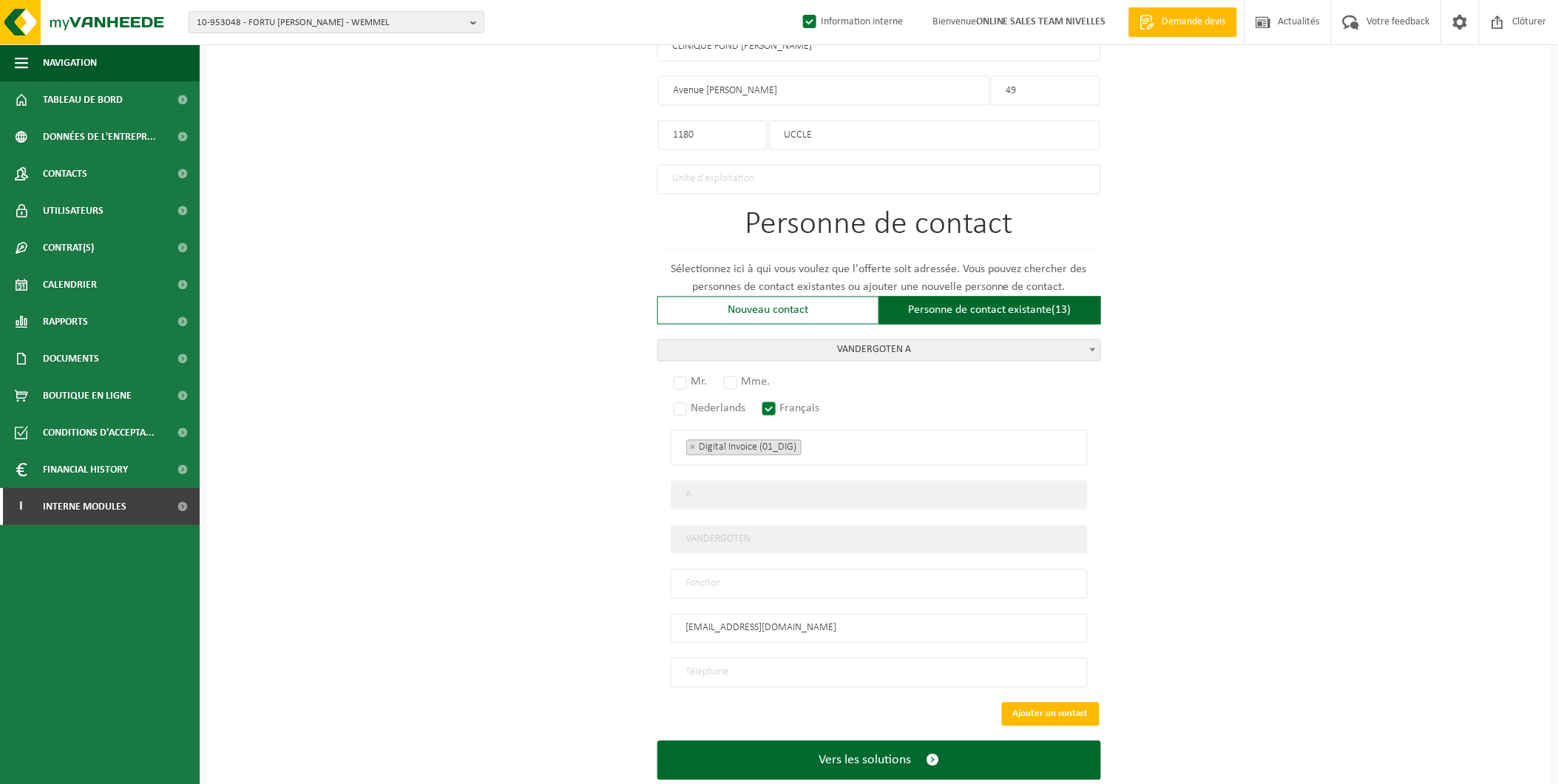
click at [782, 333] on div "Personne de contact Sélectionnez ici à qui vous voulez que l'offerte soit adres…" at bounding box center [879, 448] width 444 height 478
click at [784, 348] on span "VANDERGOTEN A" at bounding box center [879, 351] width 442 height 21
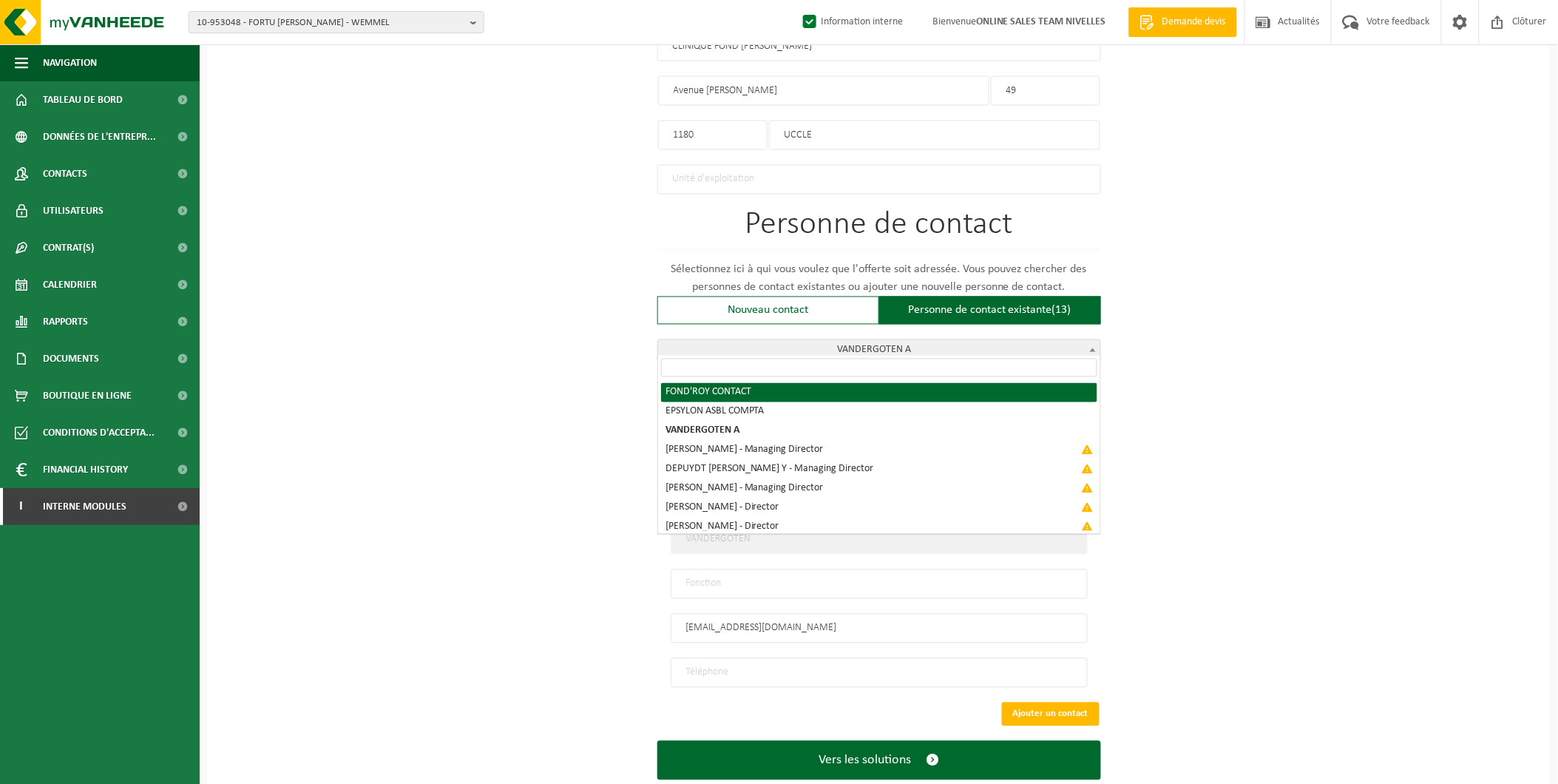
select select "{"code":"10-950762","firstname":"CONTACT","surname":"FOND'ROY","gender":"Unknow…"
select select "01_QUO"
type input "CONTACT"
type input "FOND'ROY"
type input "a.lagarde@epsylon.be"
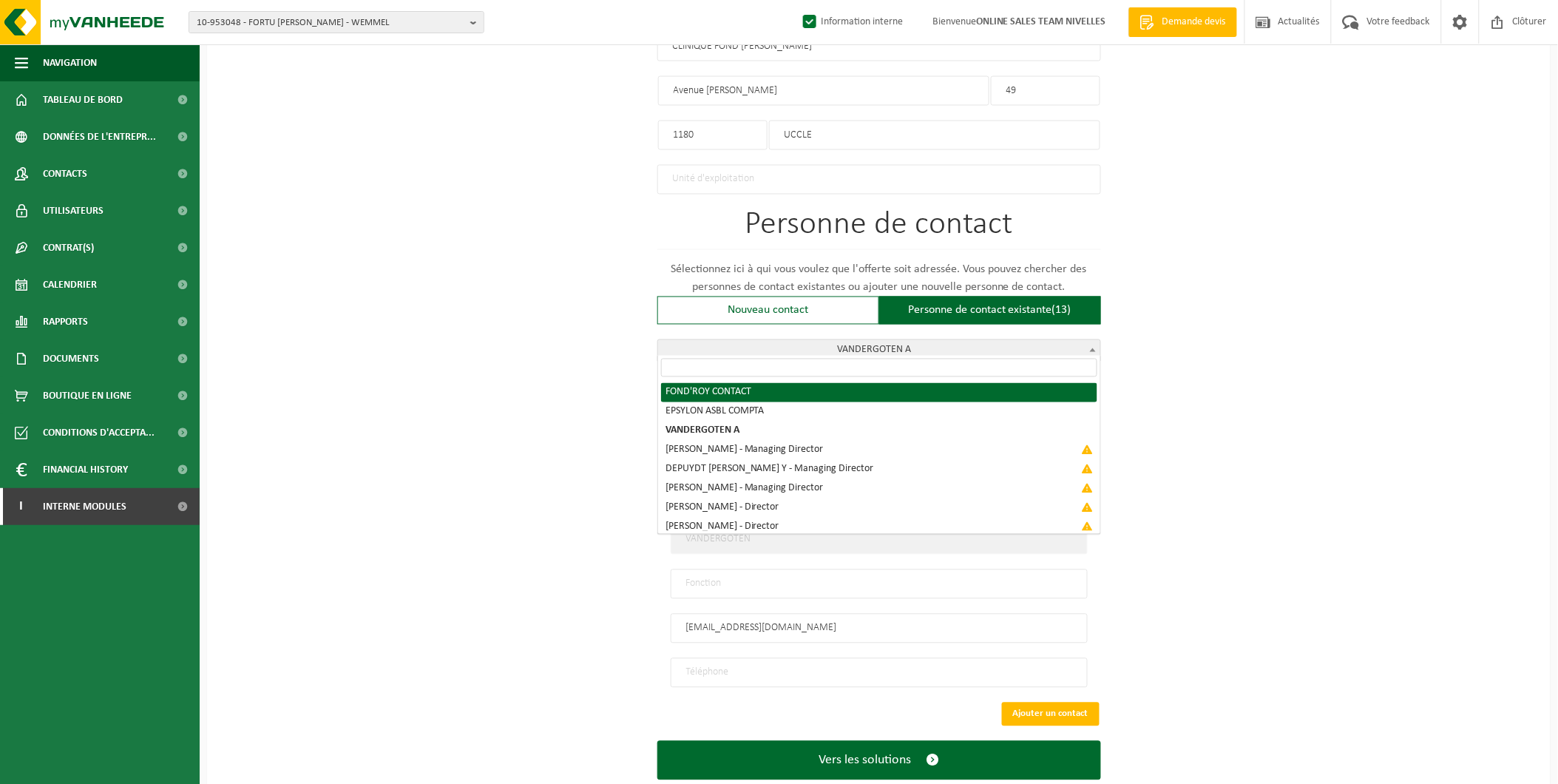
type input "0492159902"
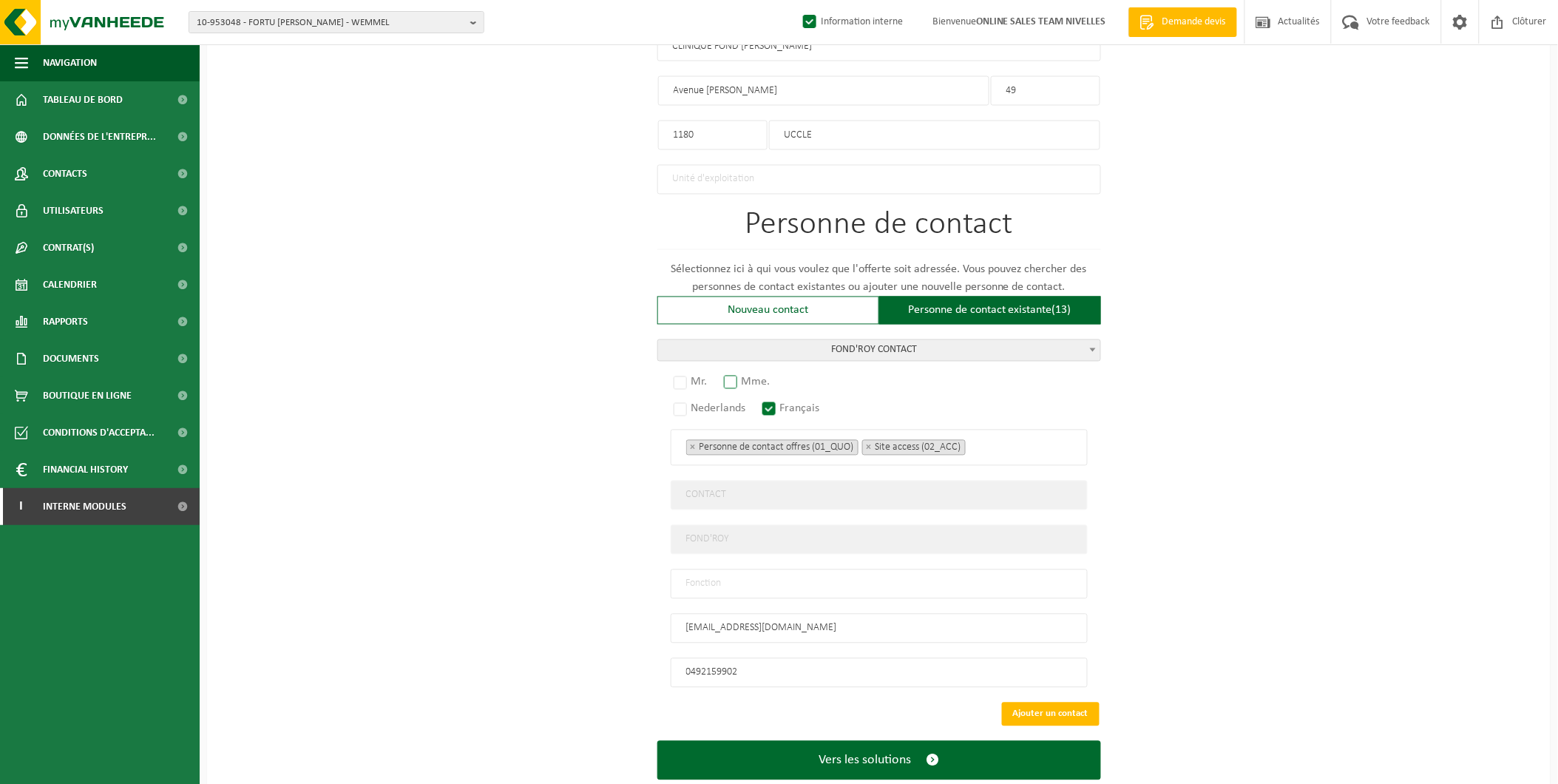
click at [748, 381] on label "Mme." at bounding box center [748, 382] width 54 height 21
radio input "true"
click at [795, 582] on input "text" at bounding box center [879, 583] width 417 height 30
type input "employée"
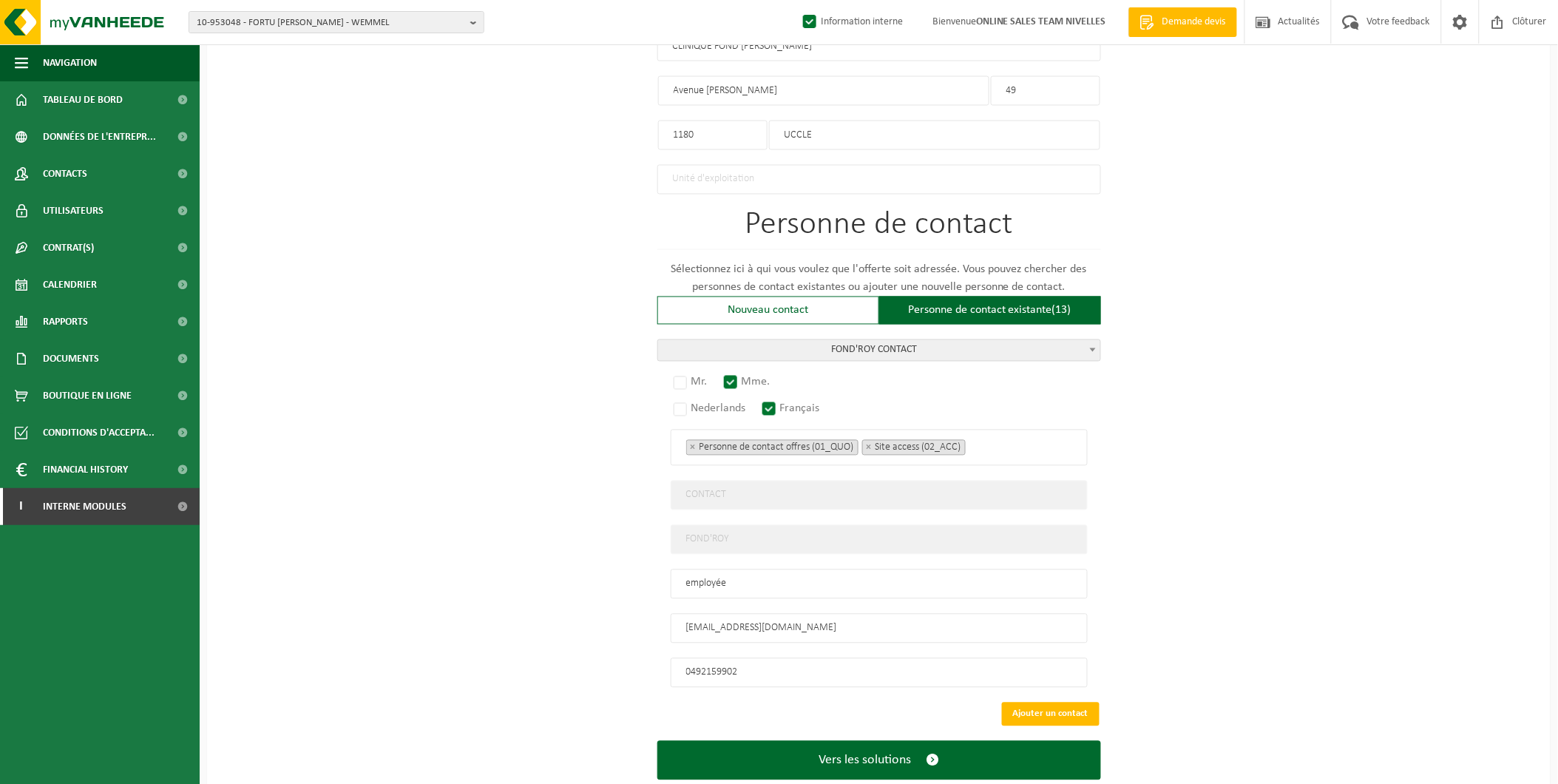
drag, startPoint x: 816, startPoint y: 616, endPoint x: 414, endPoint y: 620, distance: 402.0
click at [414, 620] on div "Pour quelle entreprise pouvons-nous rédiger cette offre? Astuce: Si vous rempli…" at bounding box center [878, 62] width 1344 height 1509
click at [720, 639] on div "Mr. Mme. Nederlands Français Personne de contact offres (01_QUO) Responsable ge…" at bounding box center [879, 533] width 444 height 312
drag, startPoint x: 722, startPoint y: 622, endPoint x: 615, endPoint y: 622, distance: 107.0
click at [615, 622] on div "Pour quelle entreprise pouvons-nous rédiger cette offre? Astuce: Si vous rempli…" at bounding box center [878, 62] width 1344 height 1509
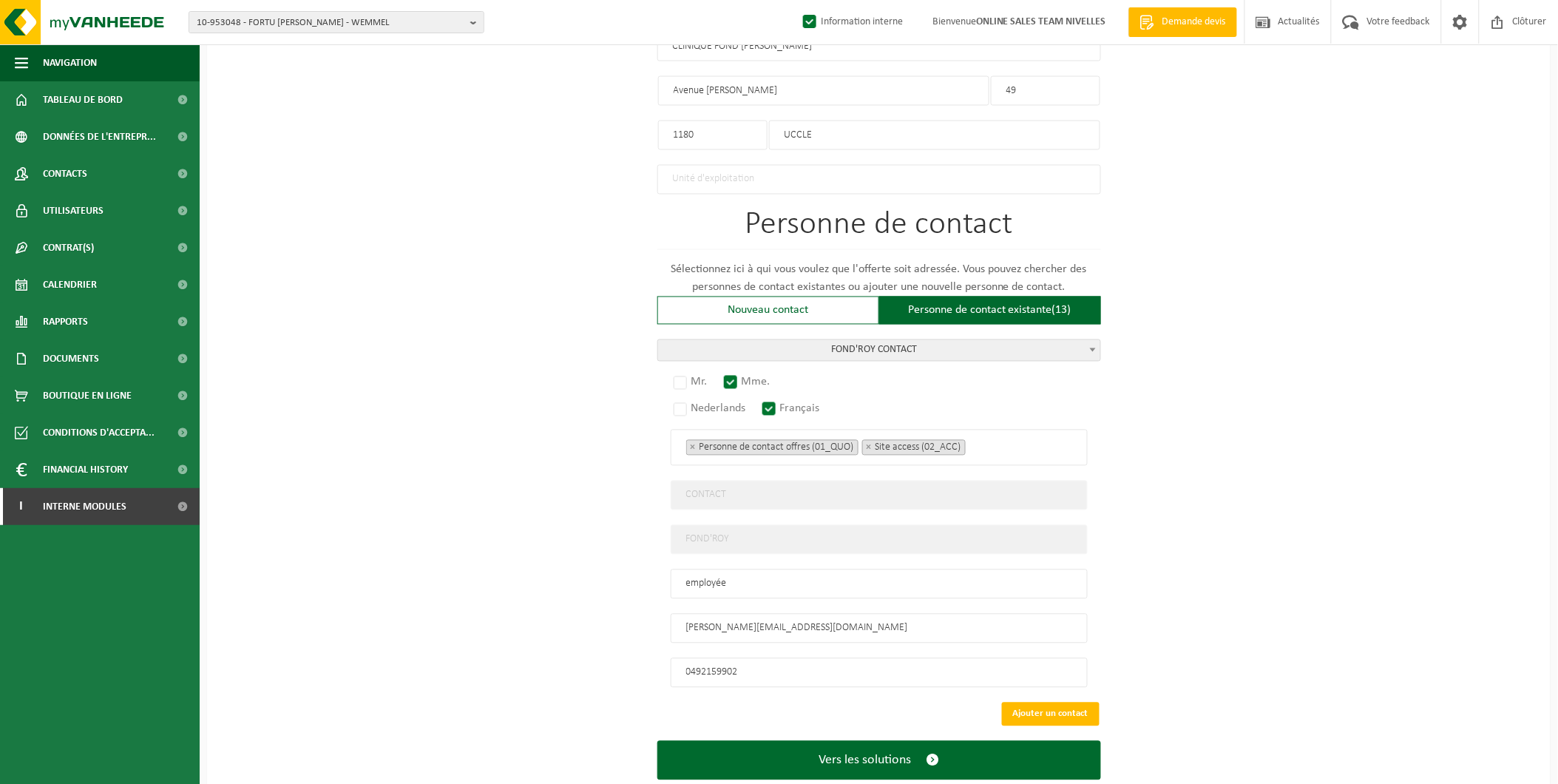
type input "c.meyers@epsylon.be"
drag, startPoint x: 769, startPoint y: 660, endPoint x: 597, endPoint y: 671, distance: 172.4
click at [597, 671] on div "Pour quelle entreprise pouvons-nous rédiger cette offre? Astuce: Si vous rempli…" at bounding box center [878, 62] width 1344 height 1509
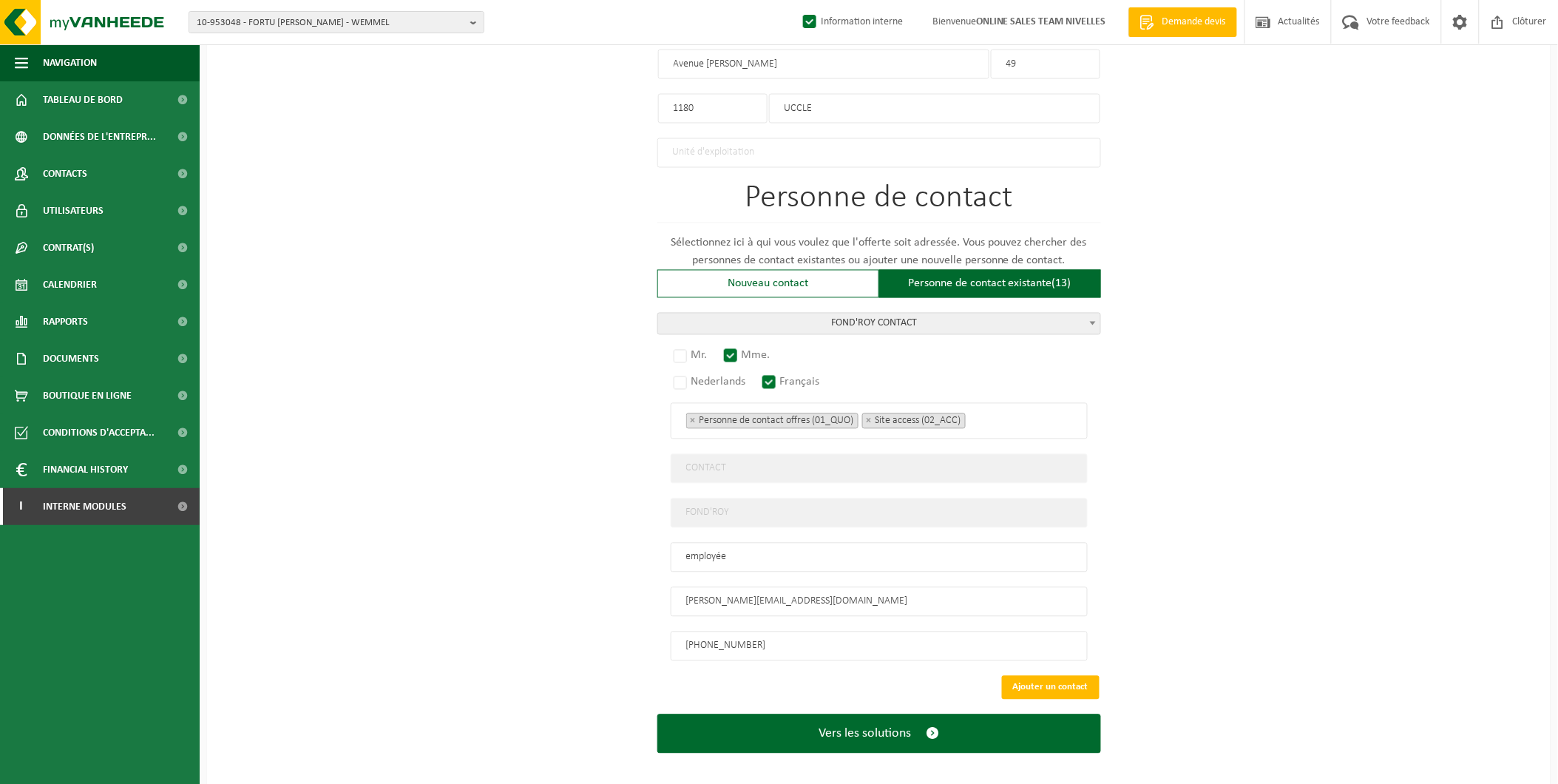
scroll to position [852, 0]
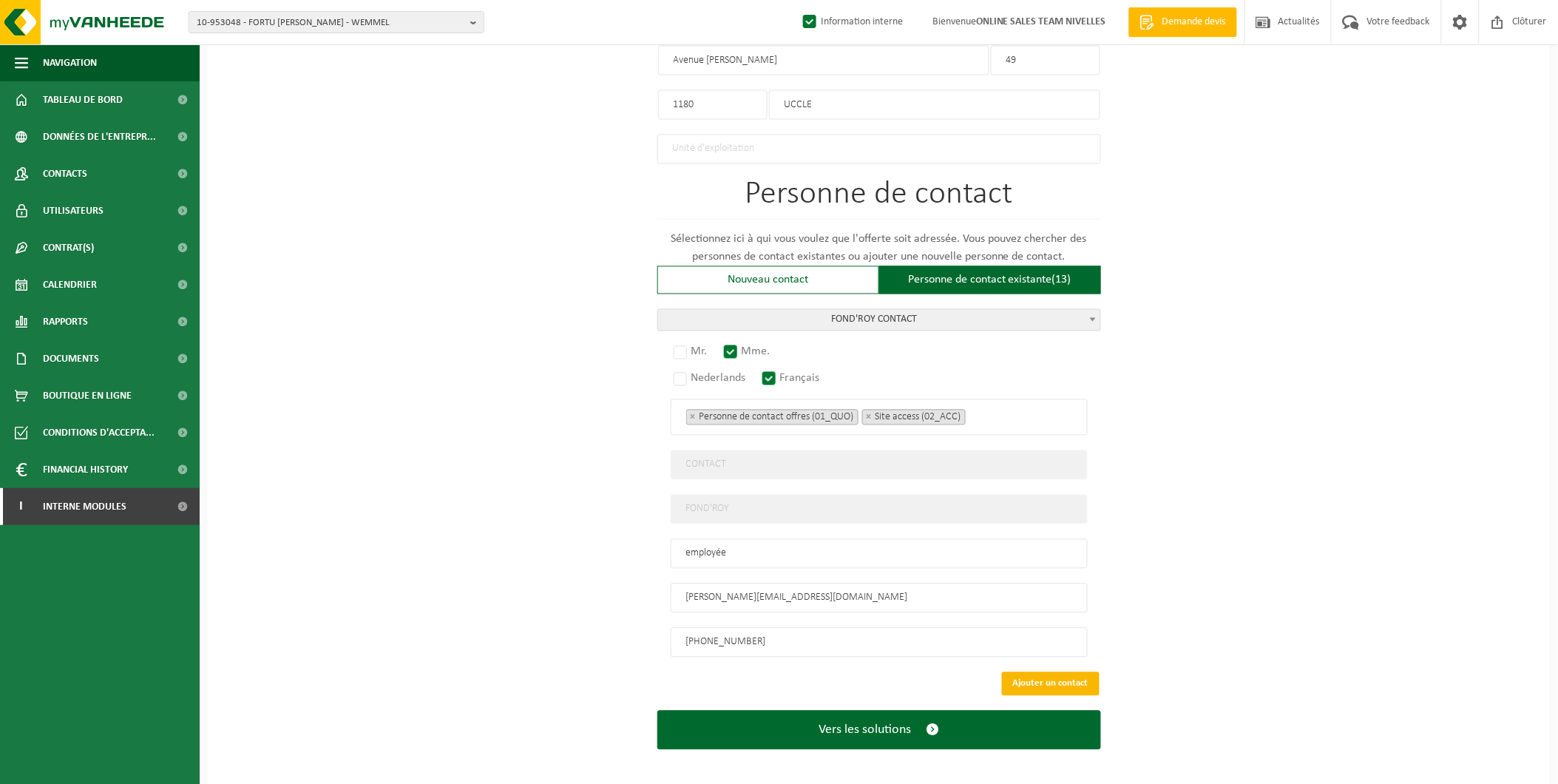
type input "+32 496 26 67 20"
click at [1077, 676] on button "Ajouter un contact" at bounding box center [1051, 684] width 98 height 24
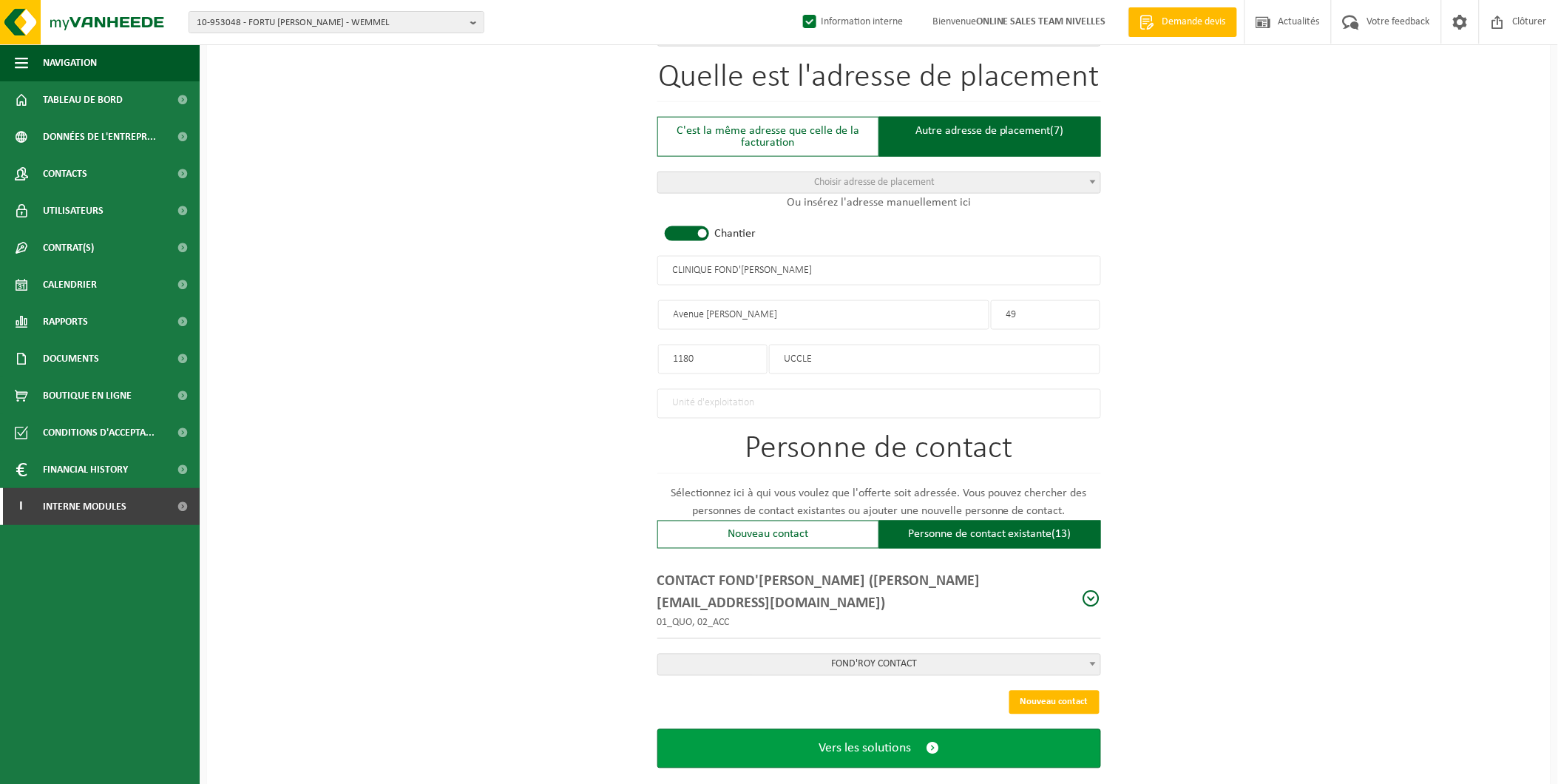
click at [889, 741] on span "Vers les solutions" at bounding box center [865, 749] width 93 height 15
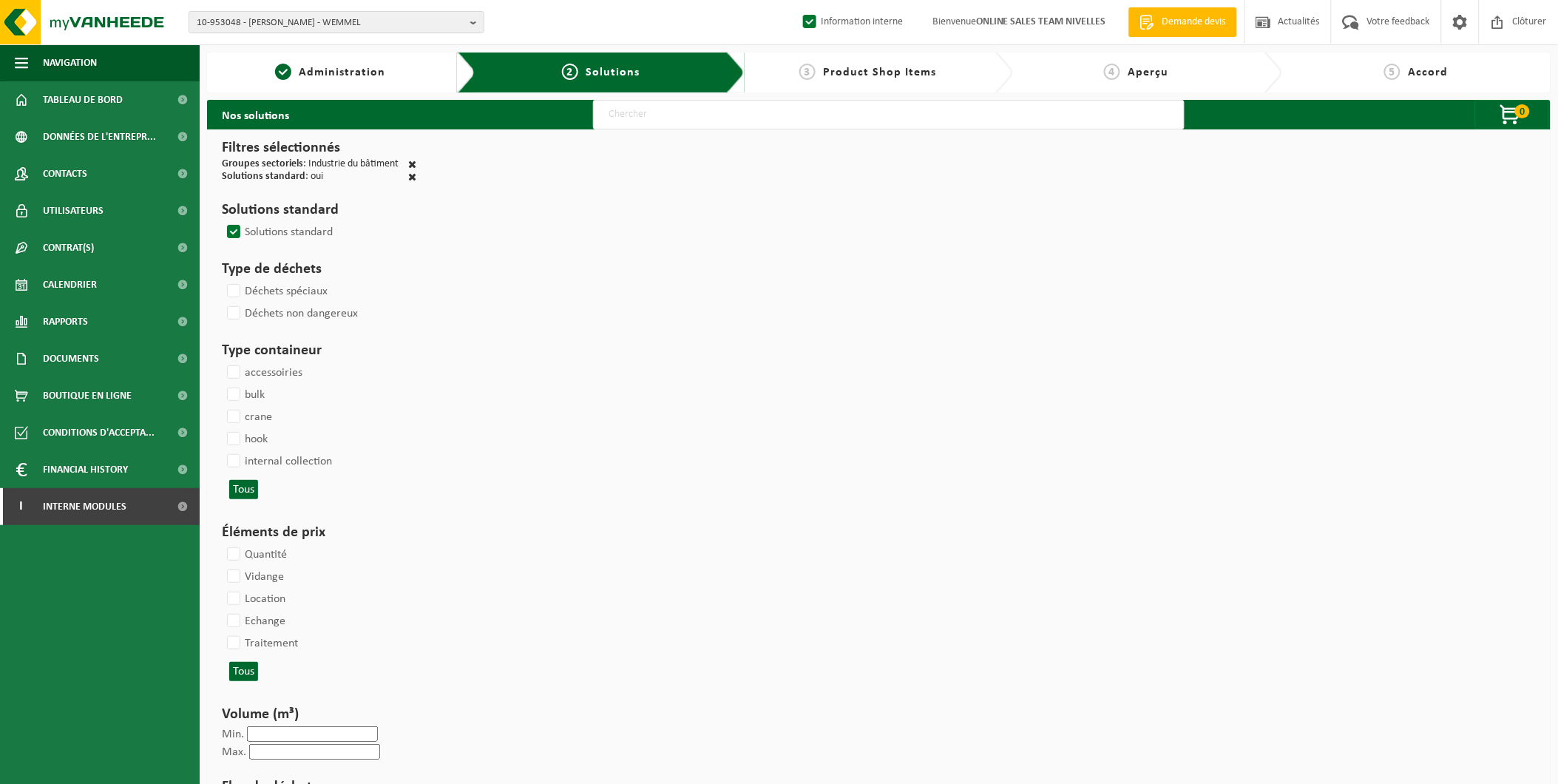
click at [664, 107] on input "text" at bounding box center [889, 114] width 592 height 30
type input "000291"
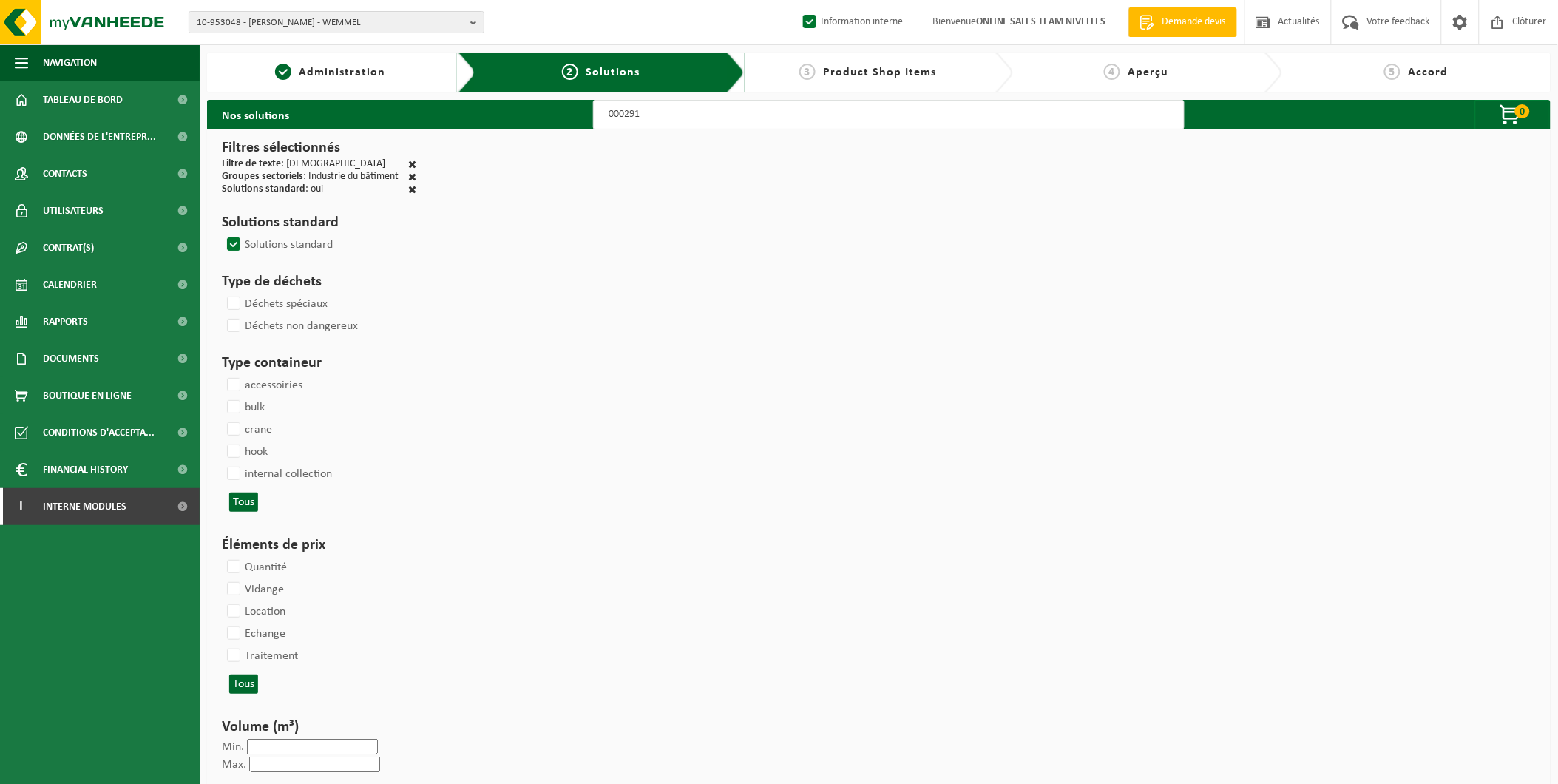
select select
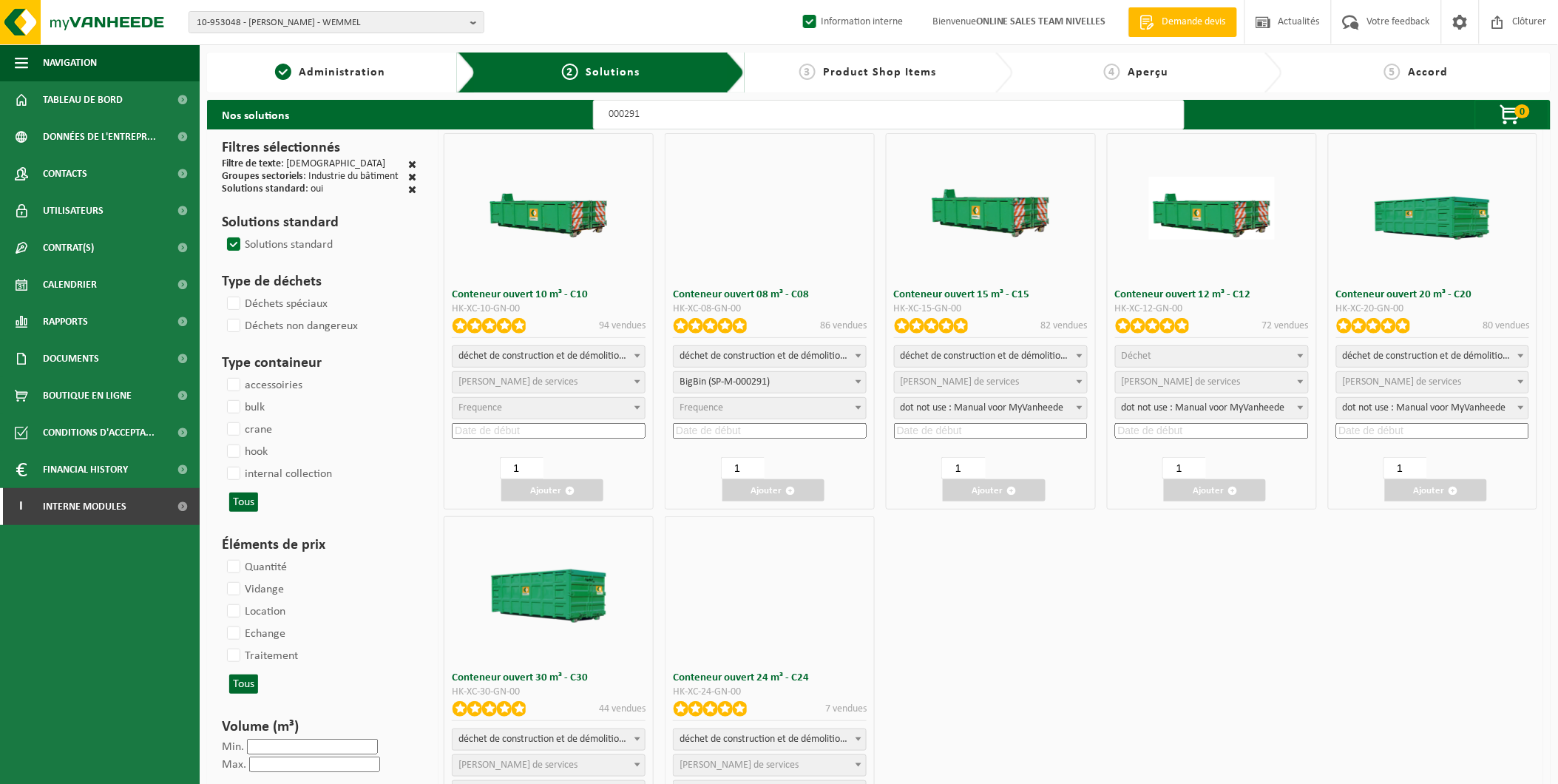
select select
select select "197"
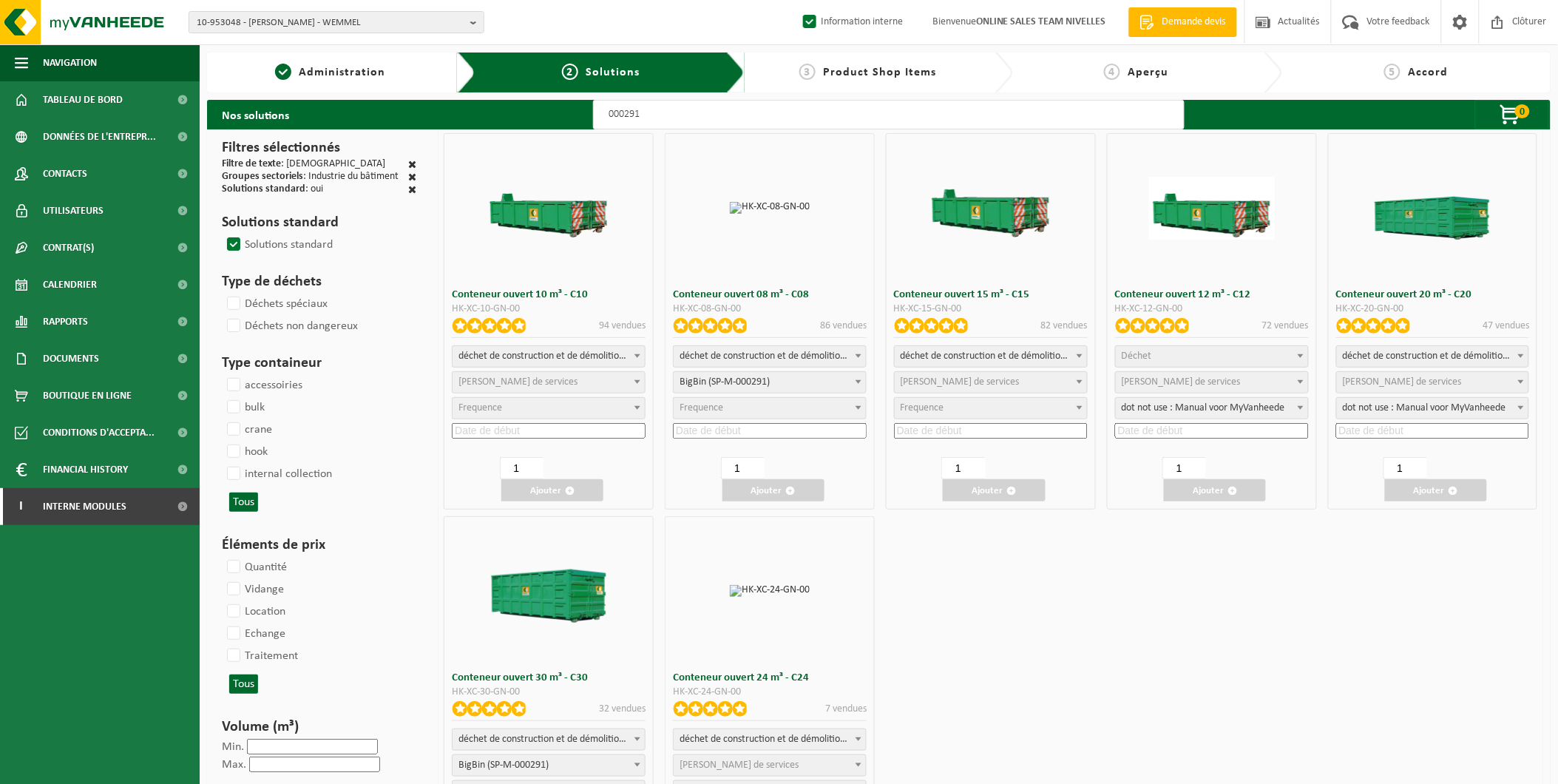
select select
select select "25"
select select
select select "25"
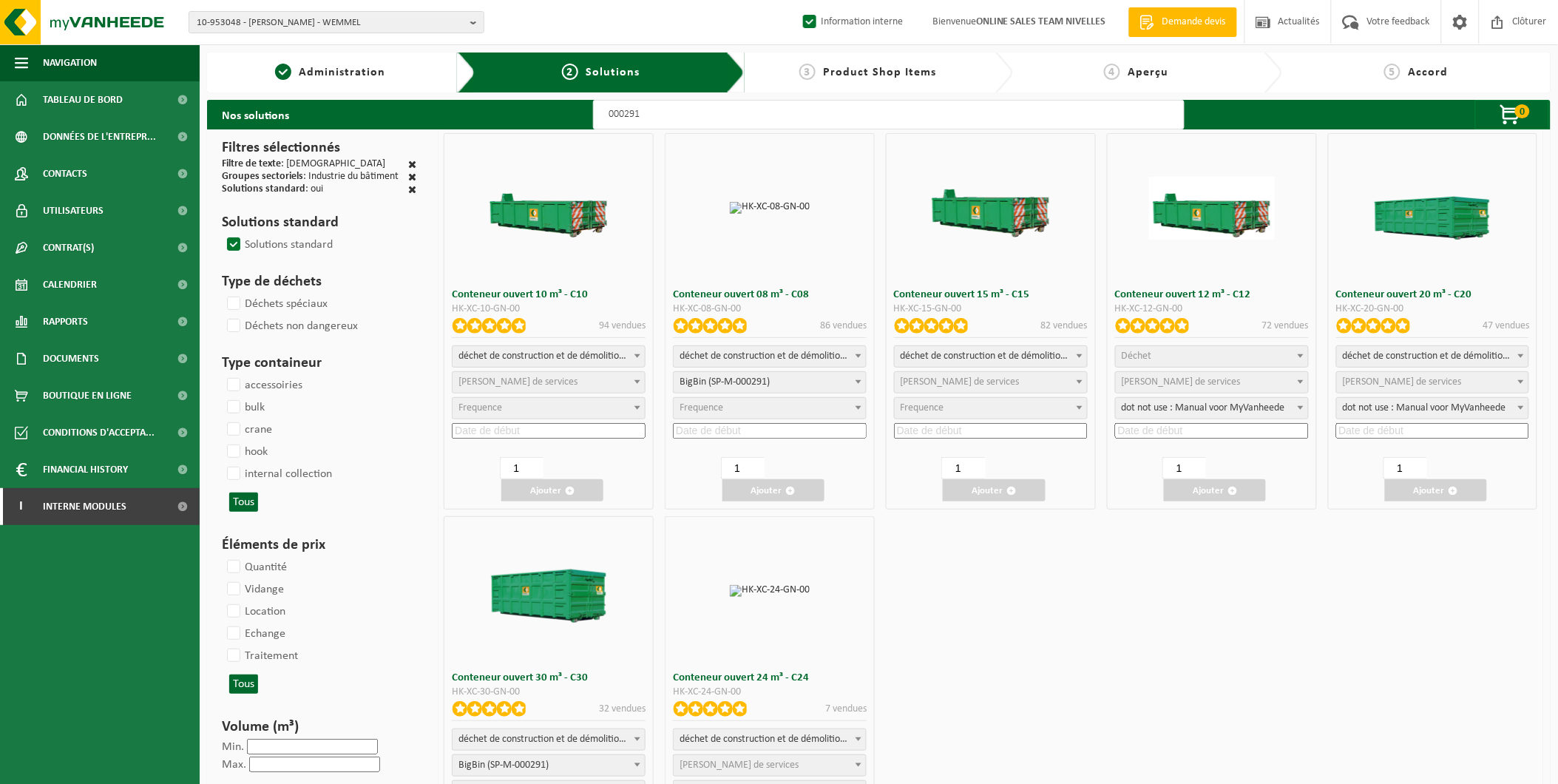
select select "197"
select select "25"
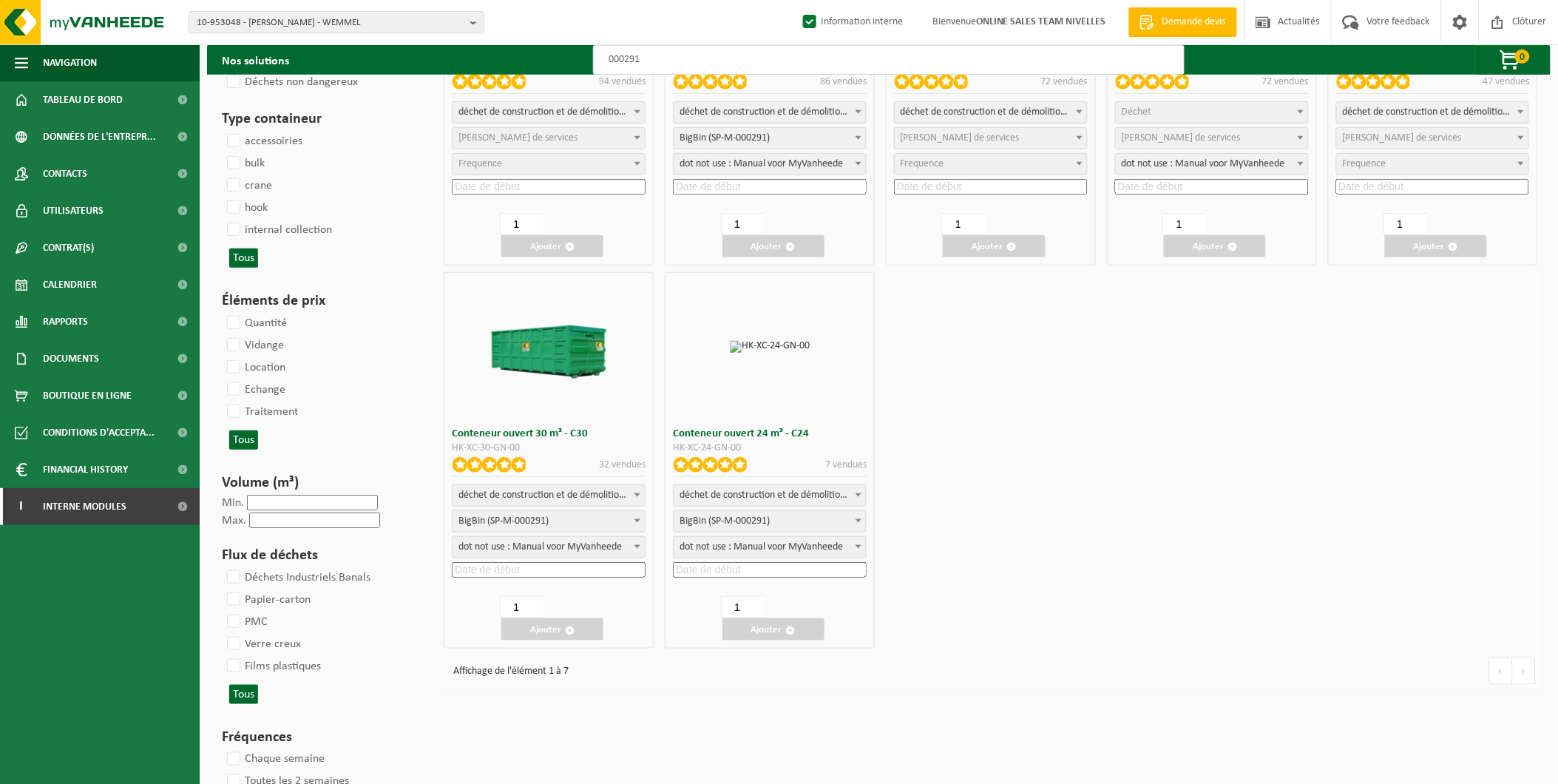
scroll to position [246, 0]
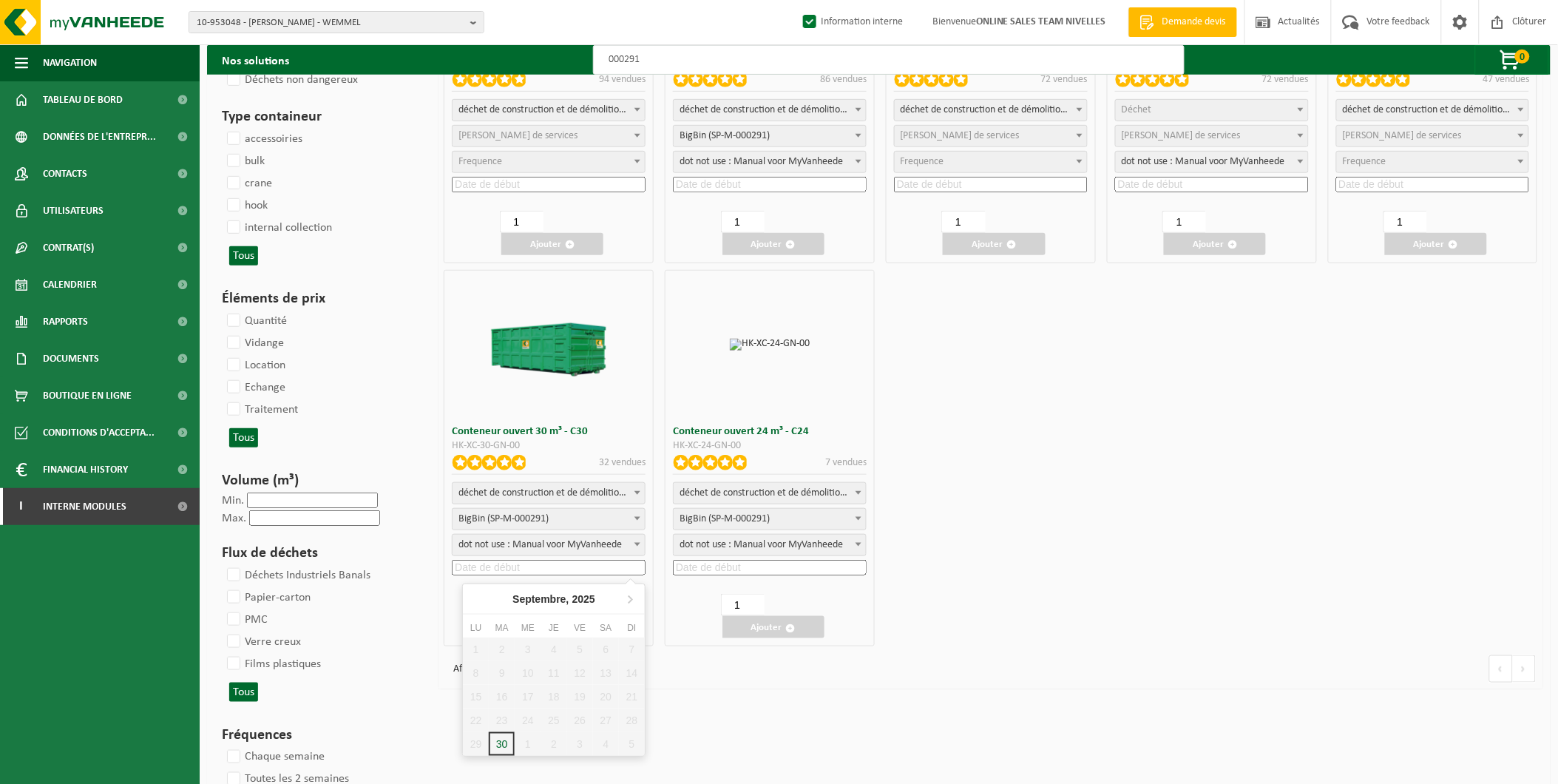
click at [513, 566] on input at bounding box center [548, 567] width 194 height 15
click at [553, 739] on div "2" at bounding box center [554, 743] width 26 height 24
type input "2025-10-02"
click at [556, 620] on button "Ajouter" at bounding box center [552, 626] width 102 height 22
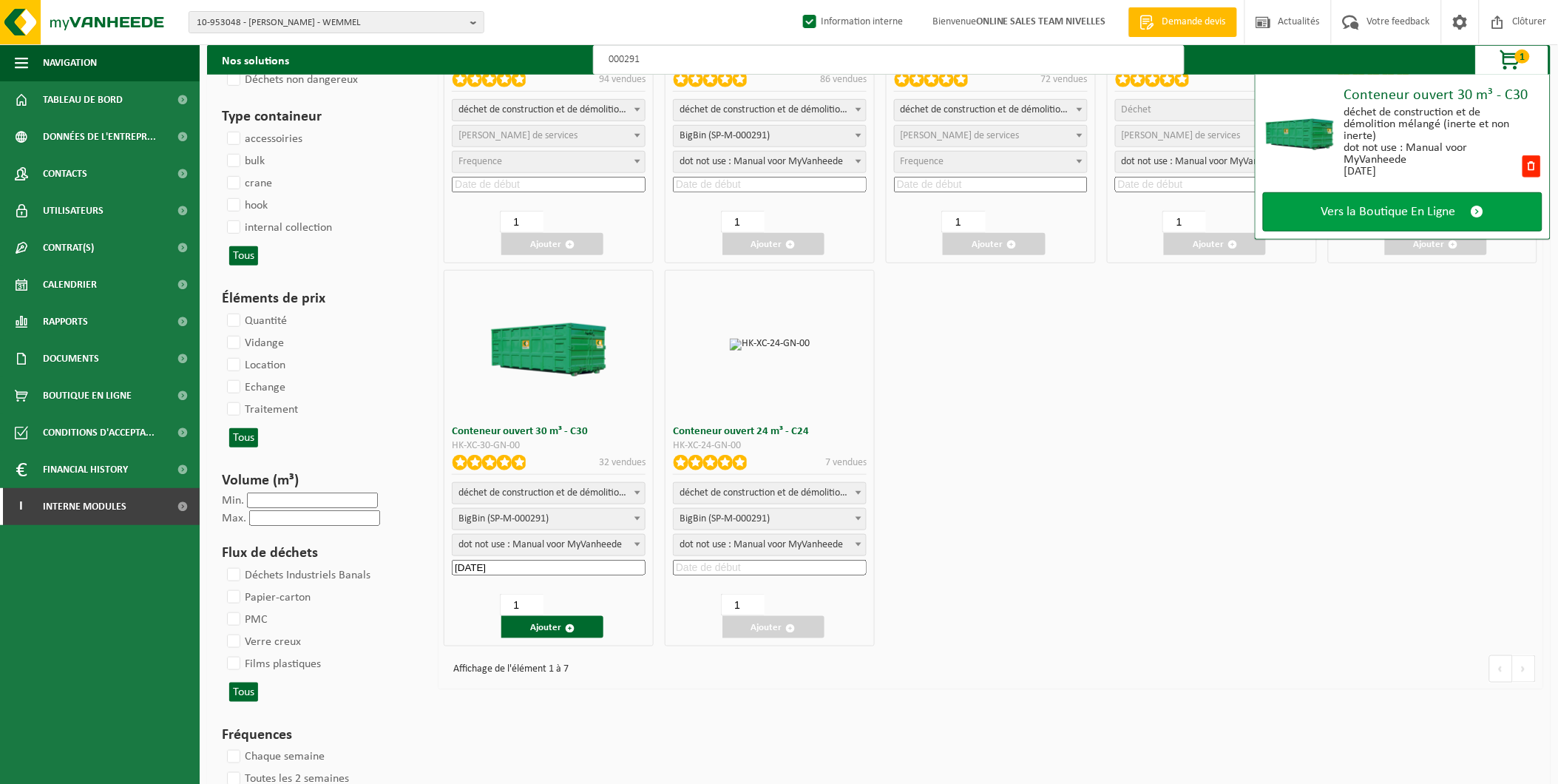
click at [1449, 207] on span "Vers la Boutique En Ligne" at bounding box center [1389, 211] width 135 height 15
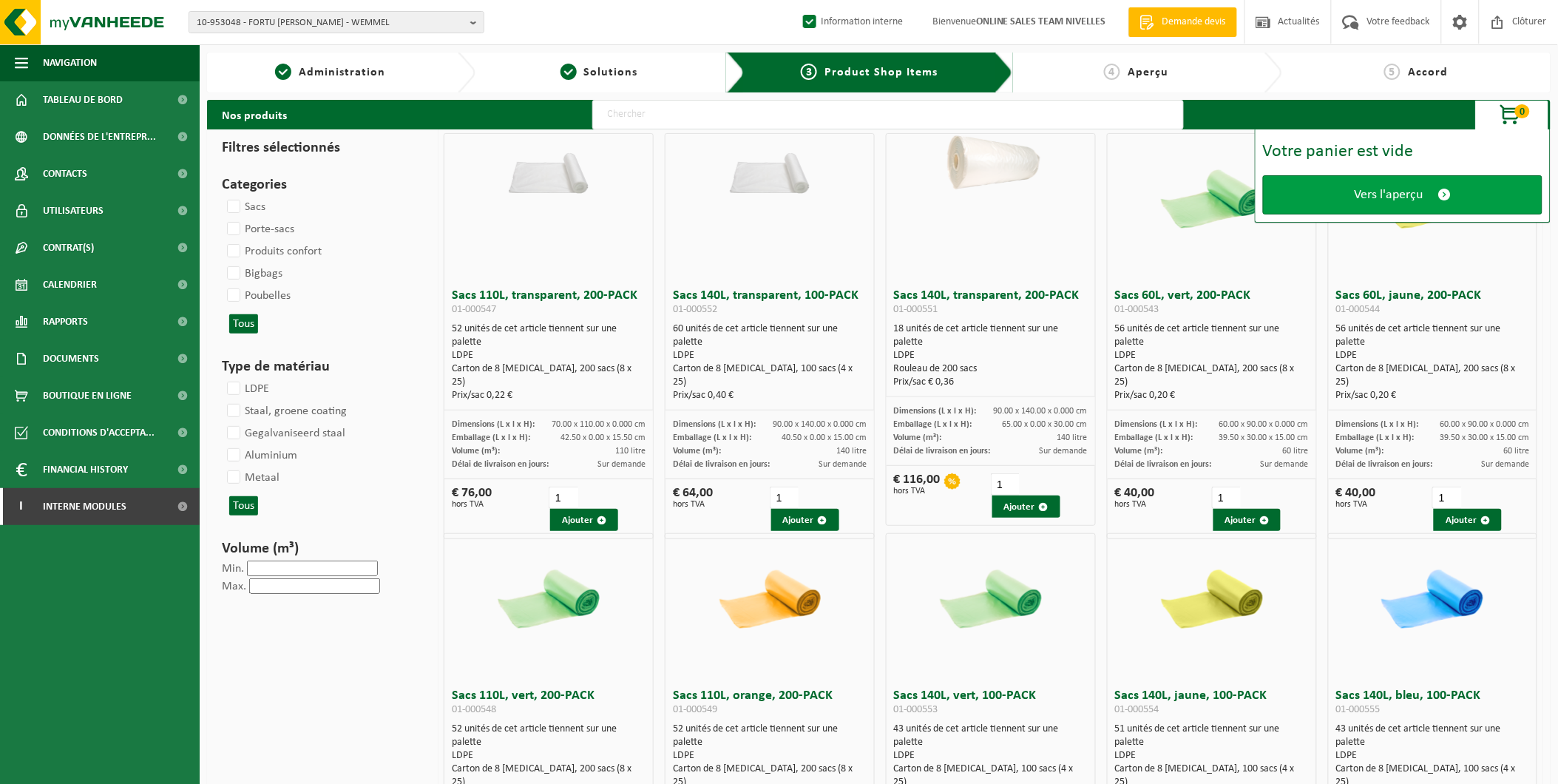
click at [1361, 184] on link "Vers l'aperçu" at bounding box center [1403, 194] width 279 height 39
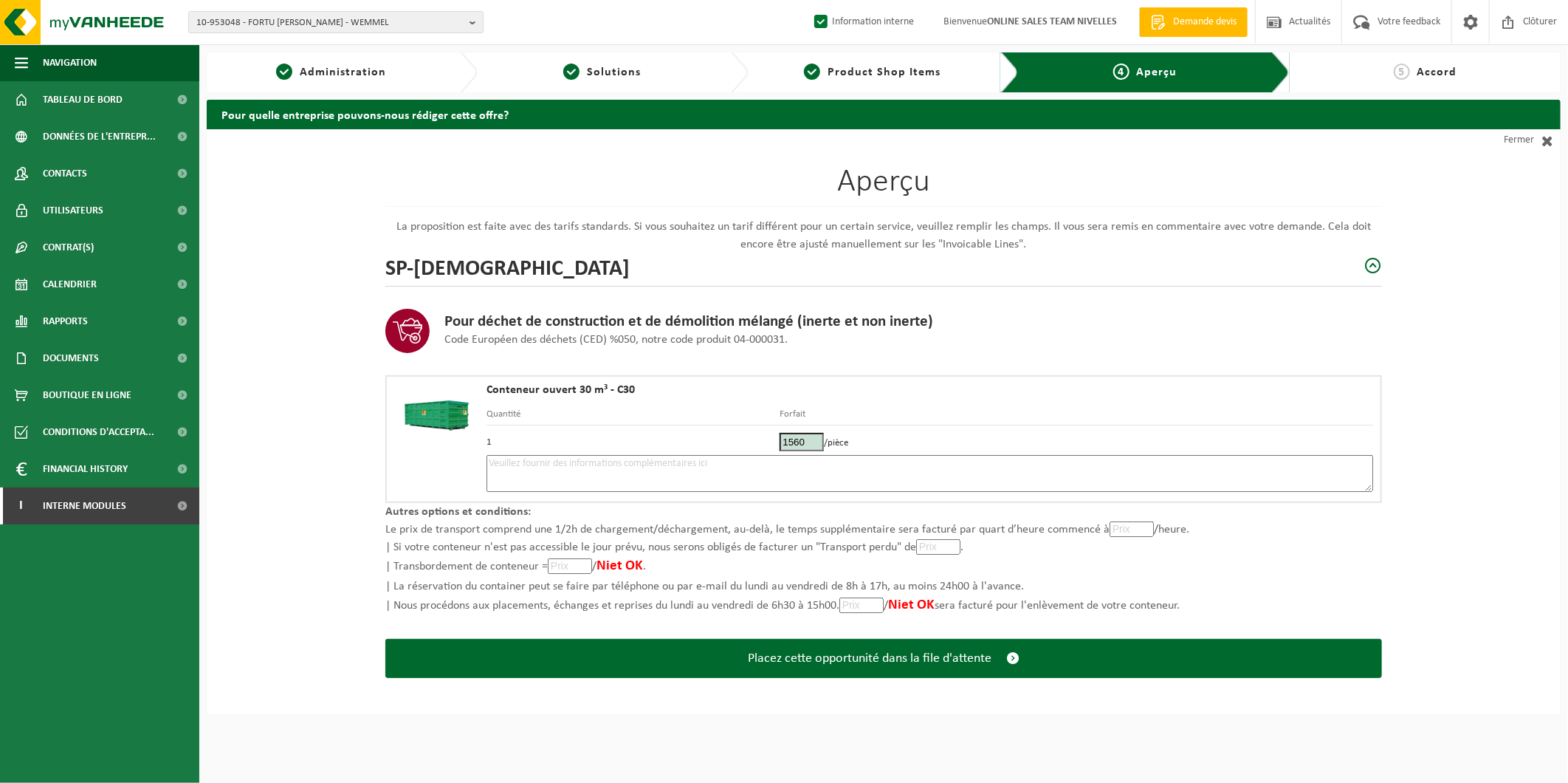
click at [598, 473] on textarea at bounding box center [930, 473] width 887 height 37
click at [587, 460] on textarea "Placement 2/10 - Voir Mail Ilie pour photo emplacement -" at bounding box center [930, 473] width 887 height 37
click at [832, 468] on textarea "Placement 2/10 - Voir mail Ilie pour photo emplacement -" at bounding box center [930, 473] width 887 height 37
paste textarea "+32(0)496/26.67.20"
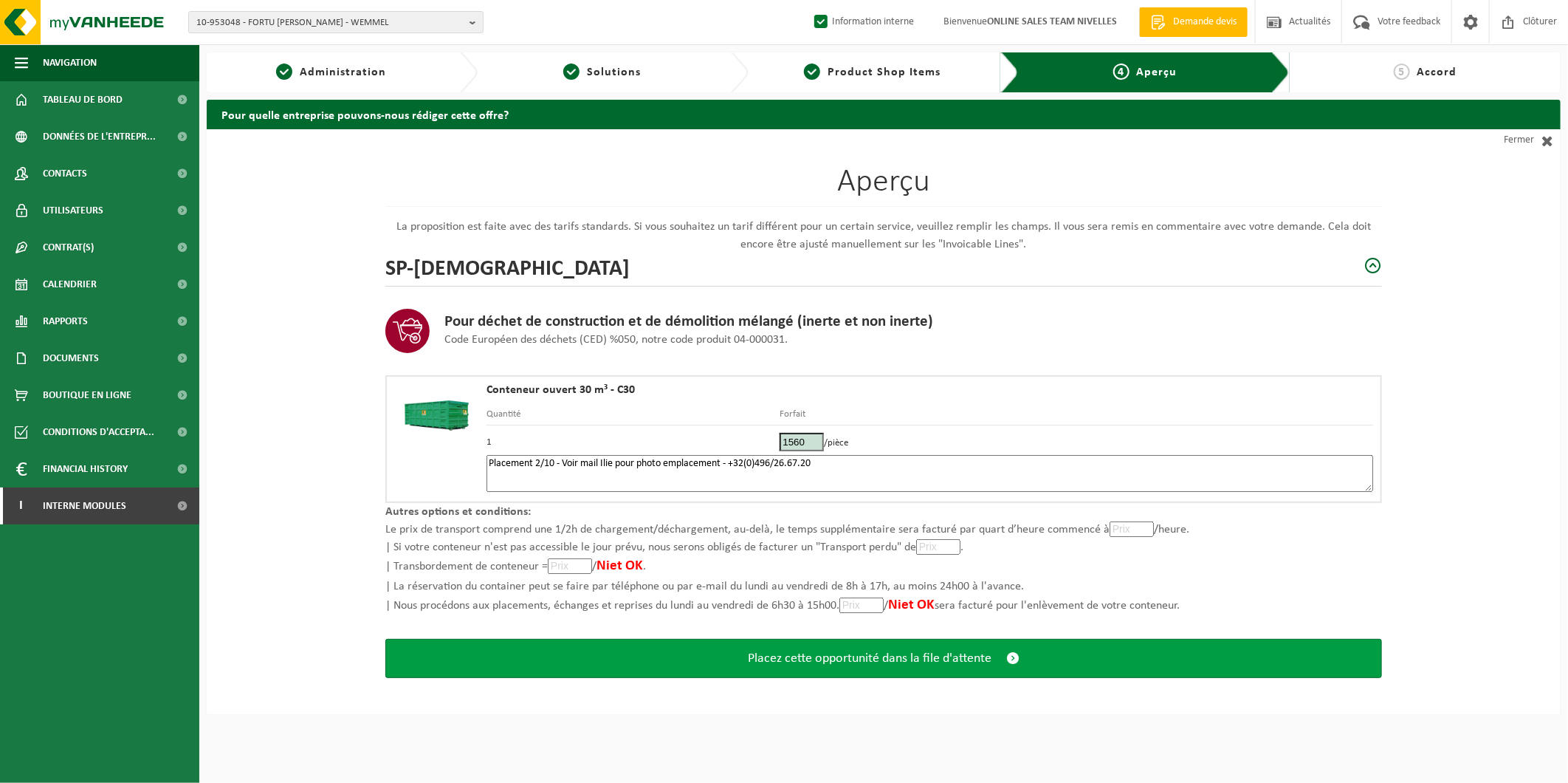
type textarea "Placement 2/10 - Voir mail Ilie pour photo emplacement - +32(0)496/26.67.20"
click at [788, 653] on span "Placez cette opportunité dans la file d'attente" at bounding box center [869, 658] width 244 height 15
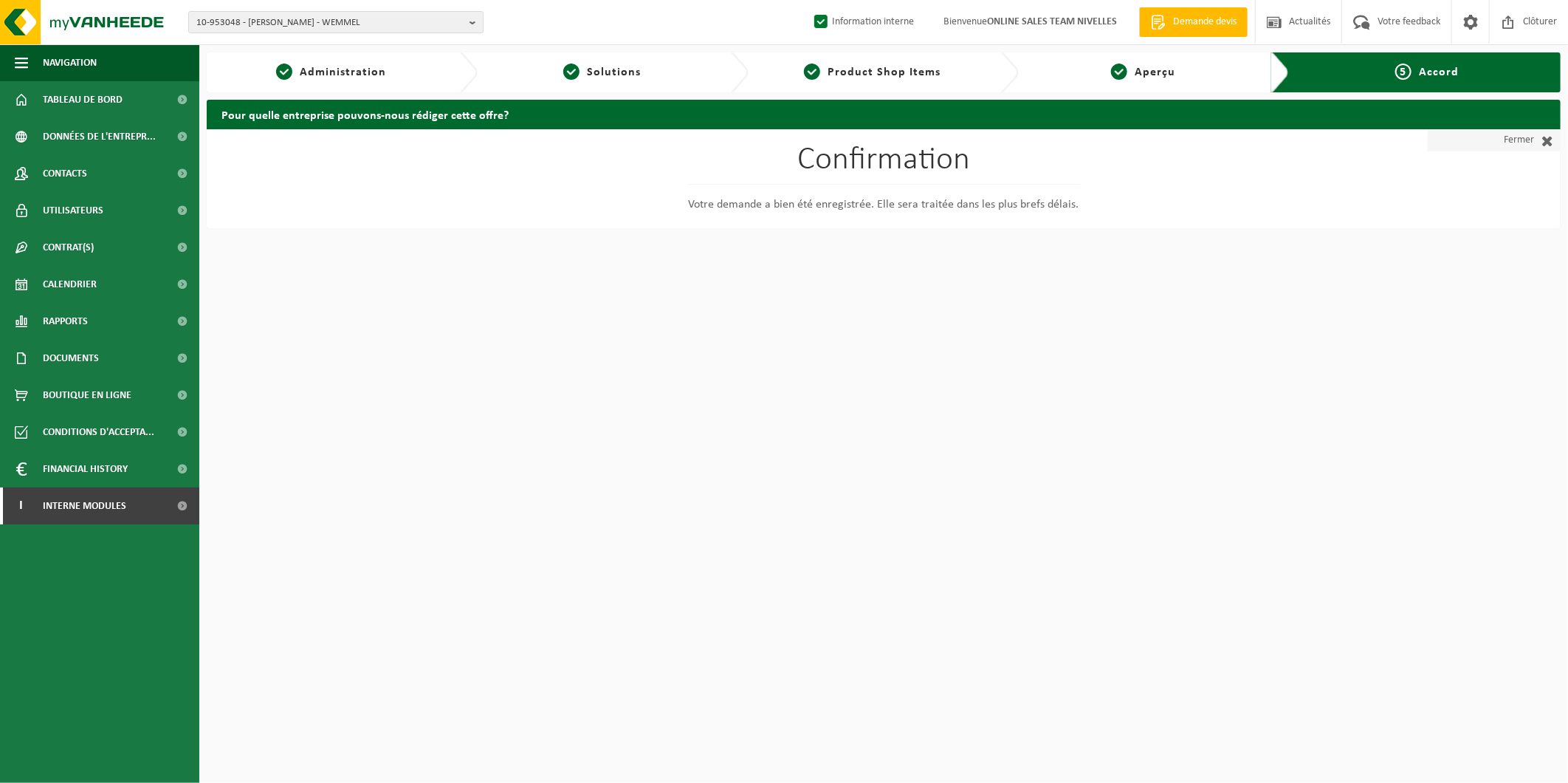
click at [1526, 135] on link "Fermer" at bounding box center [1494, 139] width 133 height 22
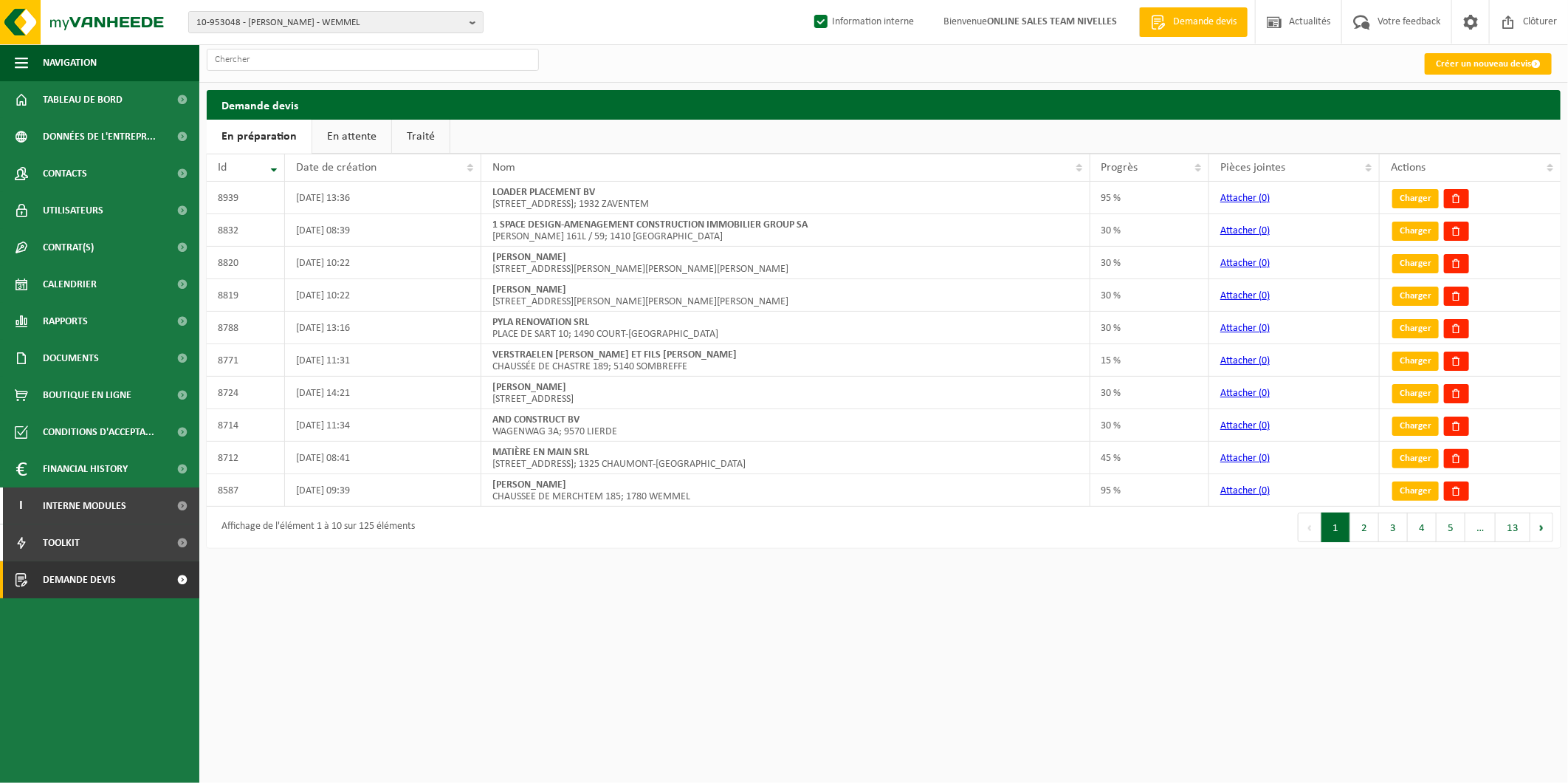
click at [344, 138] on link "En attente" at bounding box center [351, 137] width 79 height 34
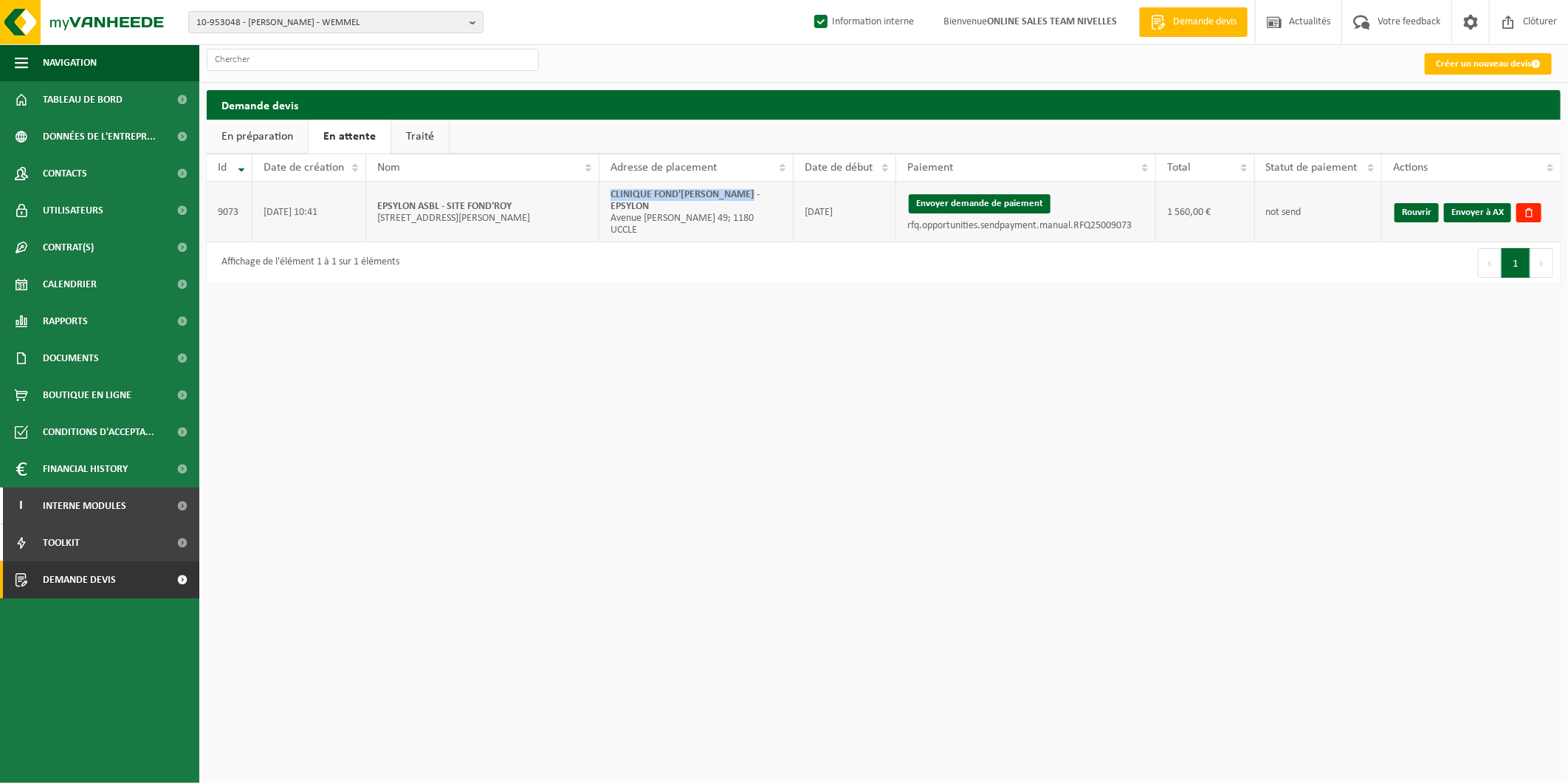
drag, startPoint x: 747, startPoint y: 205, endPoint x: 606, endPoint y: 208, distance: 141.0
click at [606, 208] on td "CLINIQUE FOND'[PERSON_NAME] - EPSYLON Avenue [PERSON_NAME] 49; 1180 UCCLE" at bounding box center [696, 211] width 194 height 60
copy strong "CLINIQUE FOND'[PERSON_NAME] - EPSYLON"
drag, startPoint x: 1480, startPoint y: 210, endPoint x: 865, endPoint y: 76, distance: 629.4
click at [1480, 210] on link "Envoyer à AX" at bounding box center [1477, 213] width 67 height 19
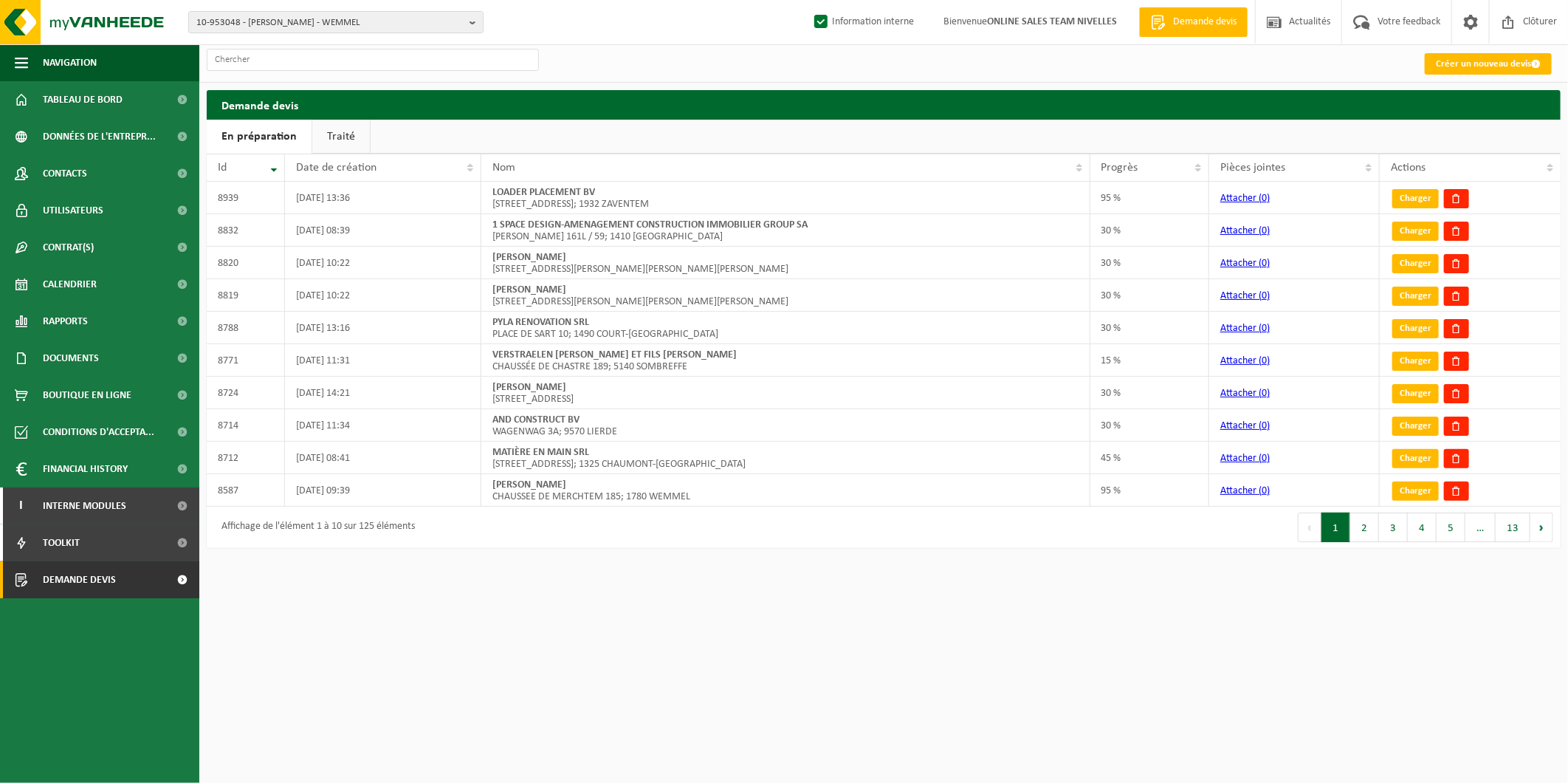
click at [327, 137] on link "Traité" at bounding box center [341, 137] width 57 height 34
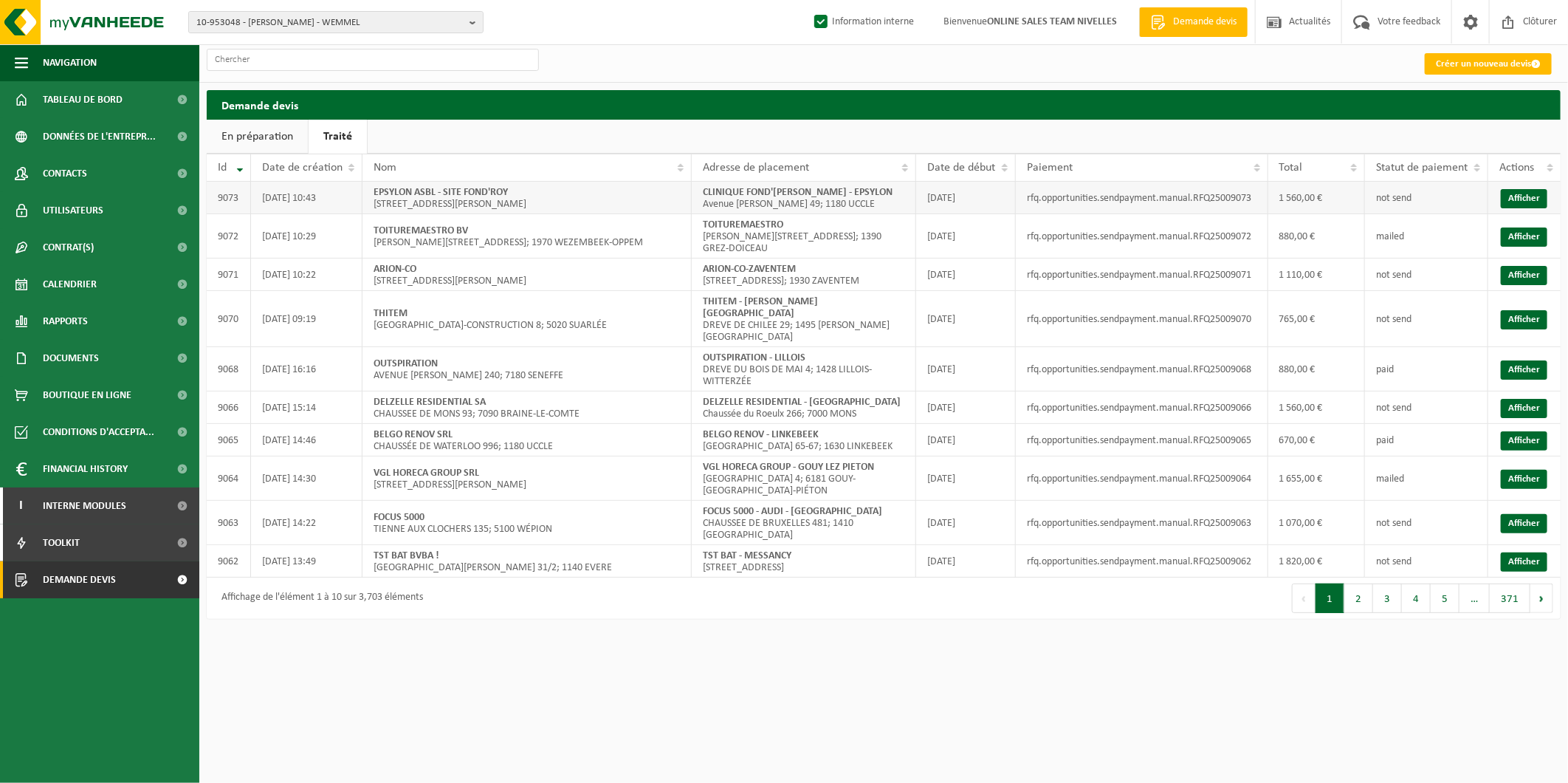
drag, startPoint x: 587, startPoint y: 201, endPoint x: 496, endPoint y: 207, distance: 91.2
click at [496, 207] on td "EPSYLON ASBL - SITE FOND'[PERSON_NAME] [STREET_ADDRESS][PERSON_NAME]" at bounding box center [527, 198] width 329 height 32
click at [721, 206] on td "CLINIQUE FOND'[PERSON_NAME] - EPSYLON Avenue [PERSON_NAME] 49; 1180 UCCLE" at bounding box center [804, 198] width 225 height 32
drag, startPoint x: 721, startPoint y: 206, endPoint x: 697, endPoint y: 213, distance: 25.0
click at [697, 213] on td "CLINIQUE FOND'[PERSON_NAME] - EPSYLON Avenue [PERSON_NAME] 49; 1180 UCCLE" at bounding box center [804, 198] width 225 height 32
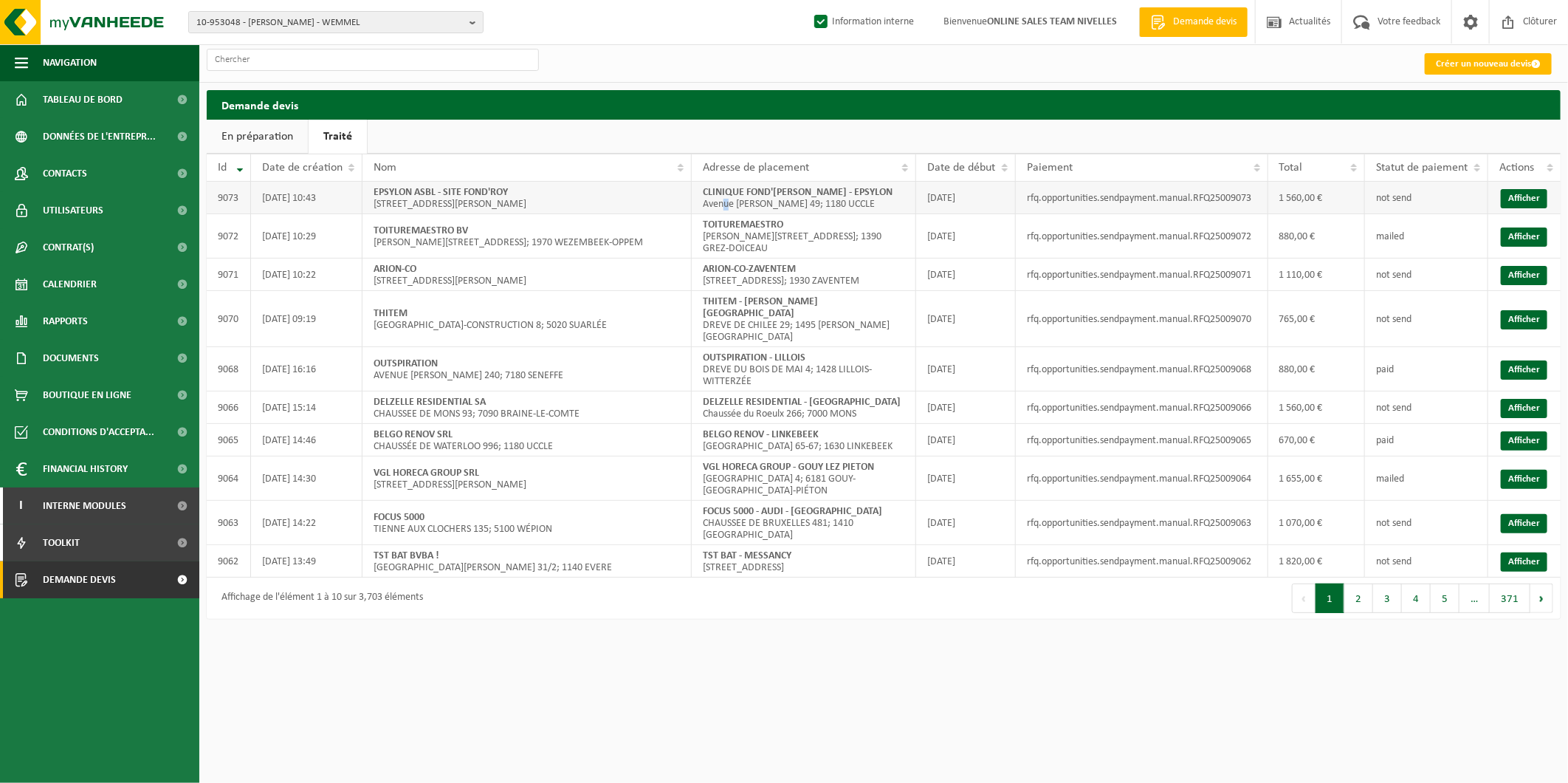
copy td "Avenue [PERSON_NAME] 49; 1180 UCCLE"
